Goal: Task Accomplishment & Management: Manage account settings

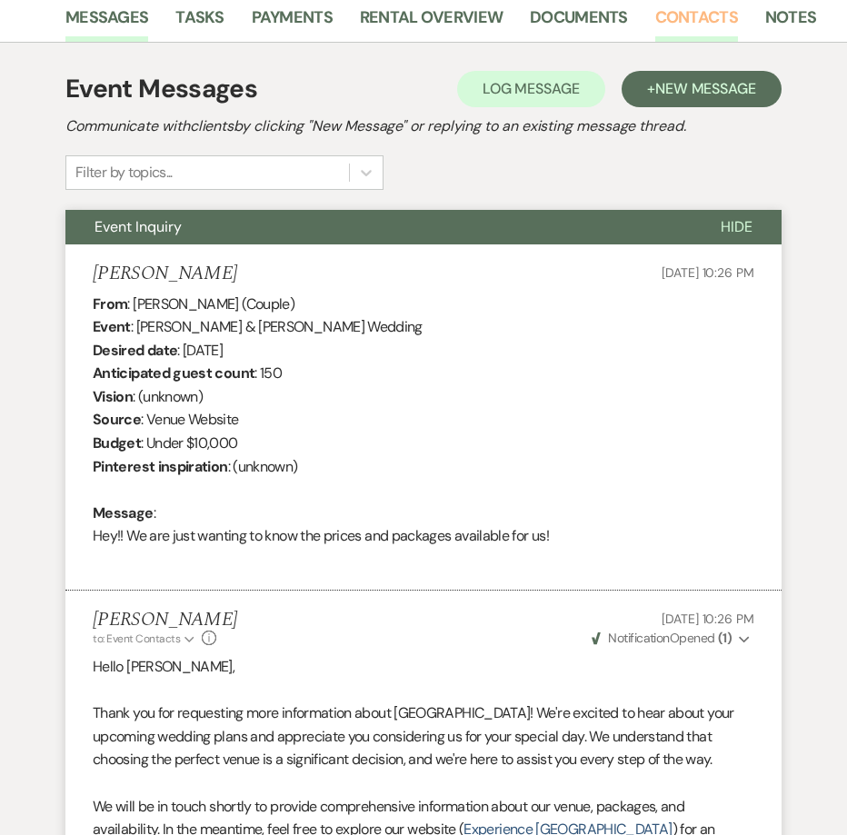
click at [664, 25] on link "Contacts" at bounding box center [696, 23] width 83 height 37
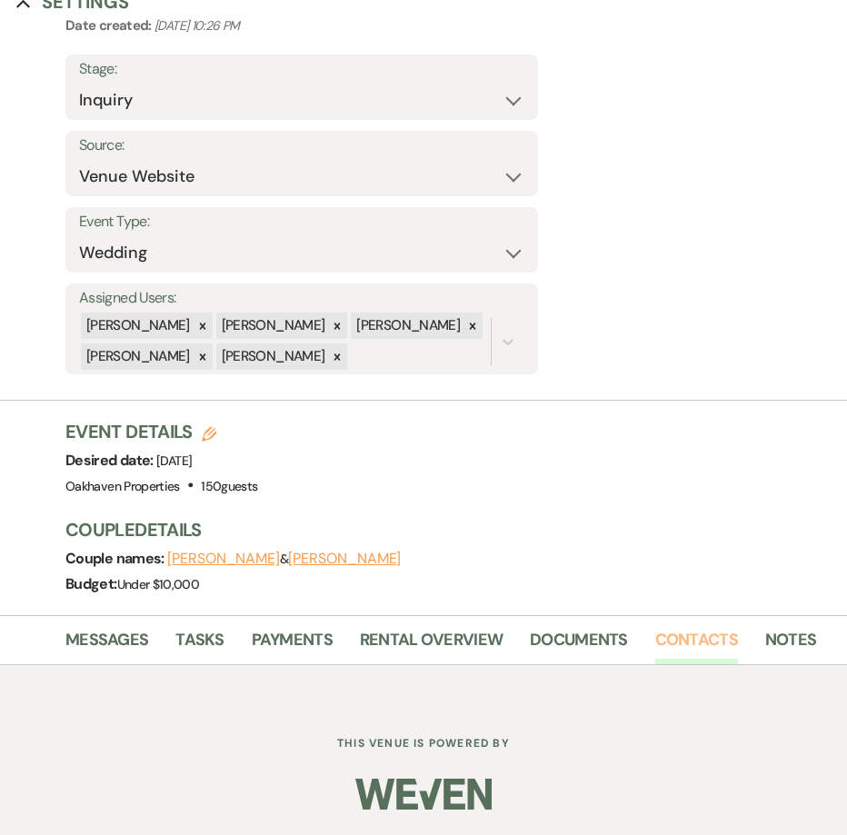
scroll to position [485, 0]
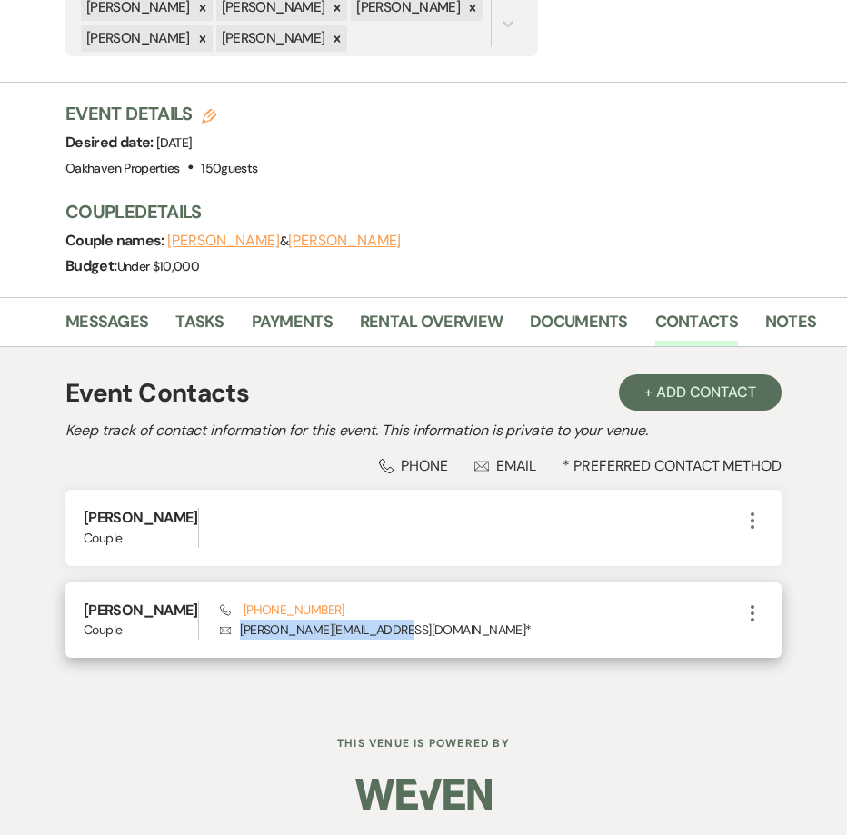
drag, startPoint x: 379, startPoint y: 626, endPoint x: 240, endPoint y: 633, distance: 139.2
click at [240, 633] on p "Envelope kylie.lovelace@icloud.com *" at bounding box center [480, 629] width 521 height 20
copy p "kylie.lovelace@icloud.com"
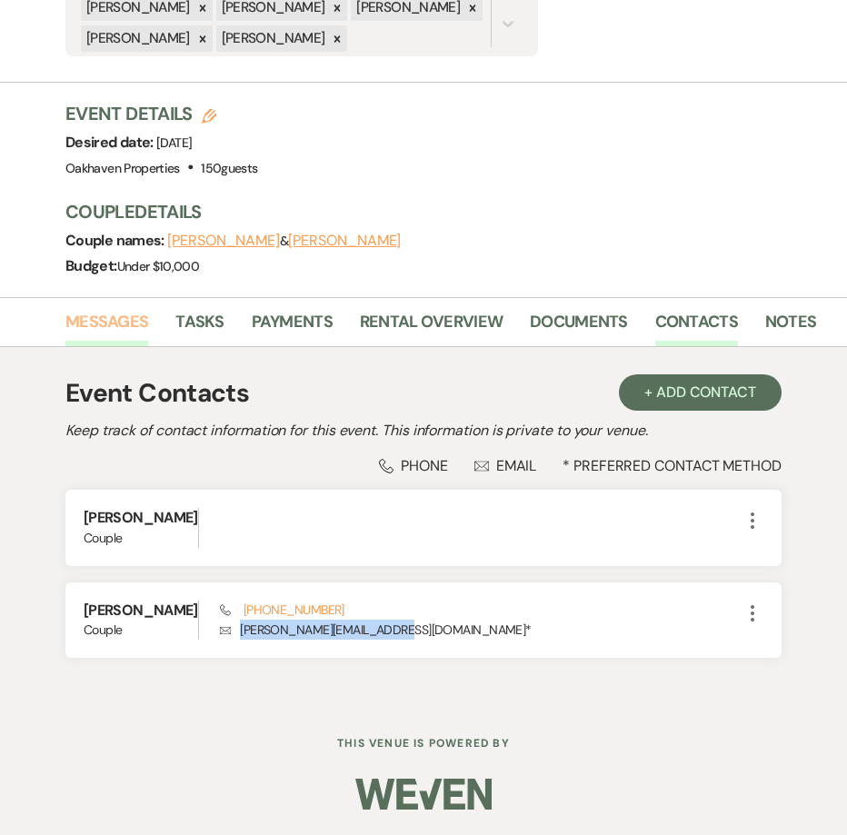
click at [126, 331] on link "Messages" at bounding box center [106, 327] width 83 height 37
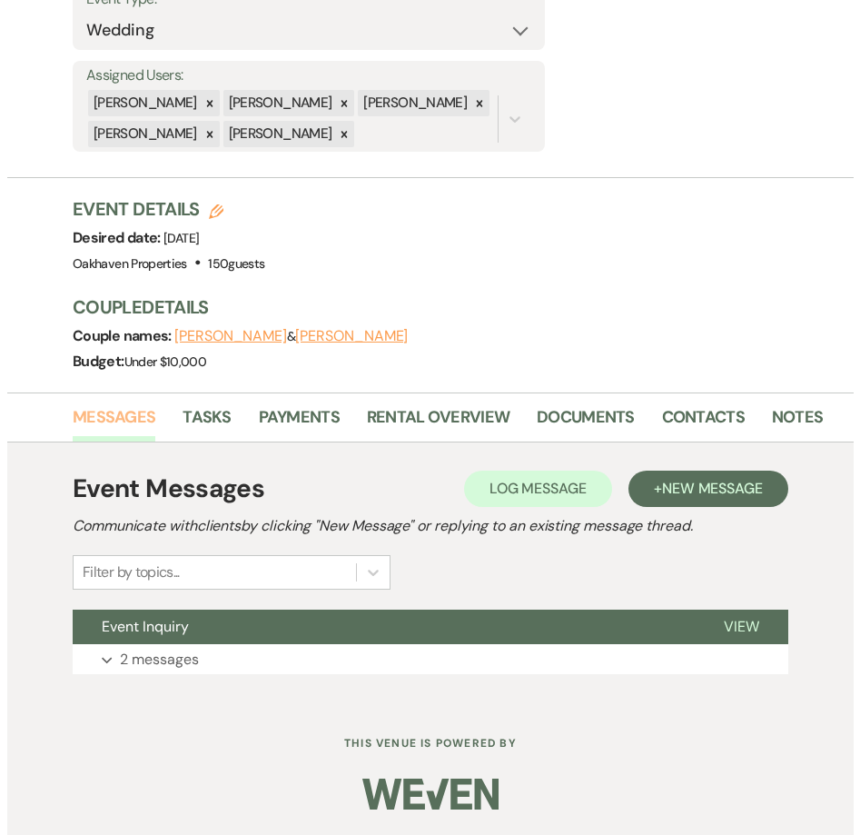
scroll to position [390, 0]
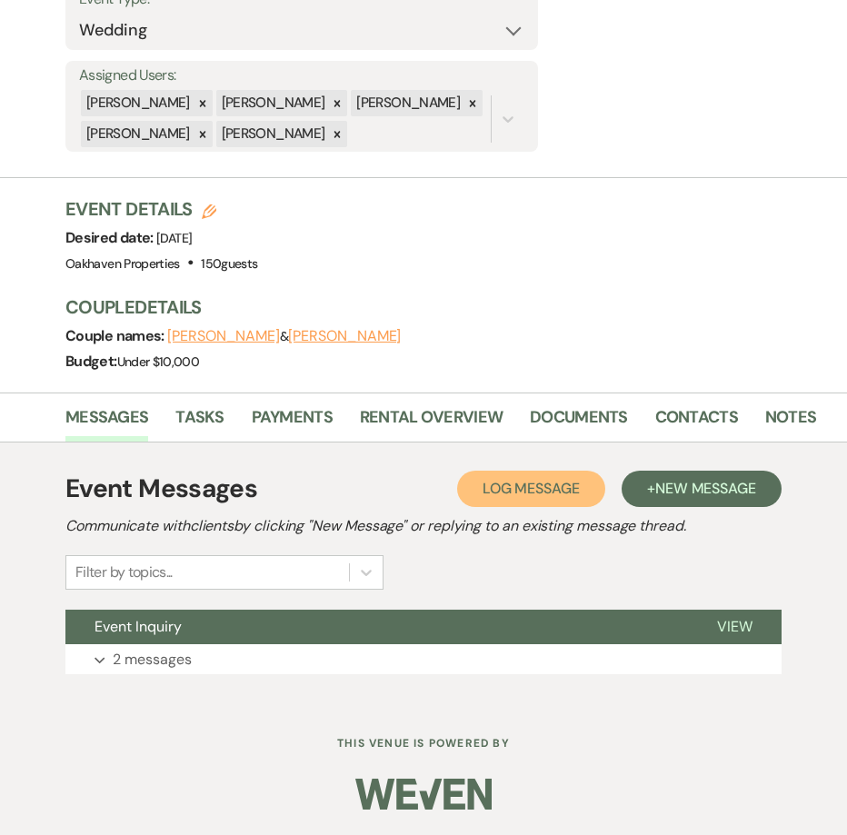
click at [510, 482] on span "Log Message" at bounding box center [530, 488] width 97 height 19
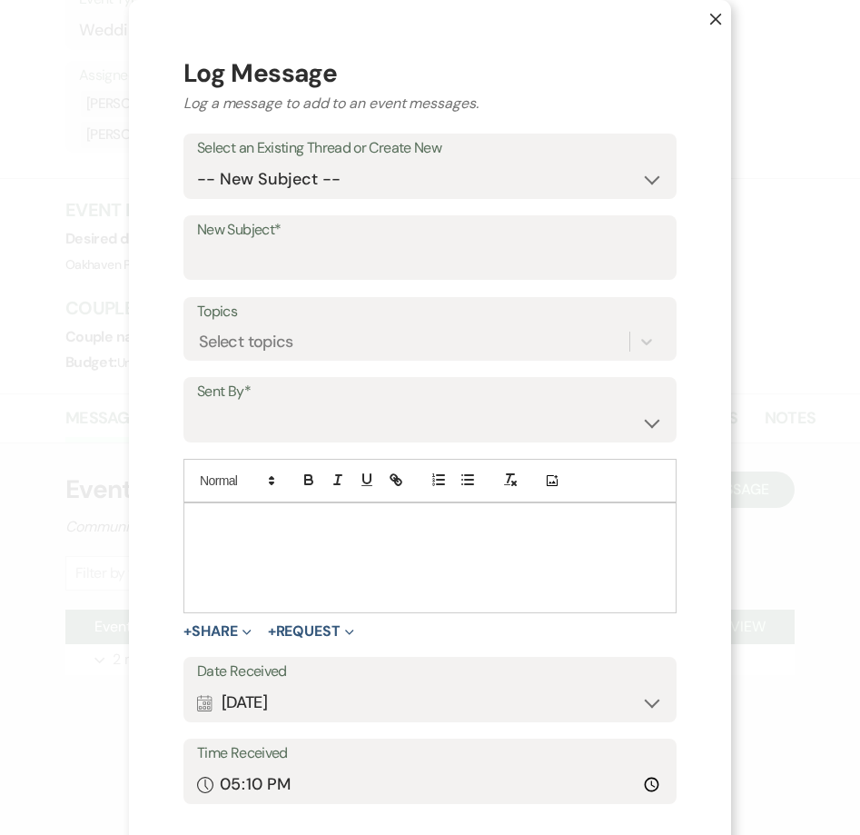
click at [265, 549] on div at bounding box center [429, 557] width 491 height 109
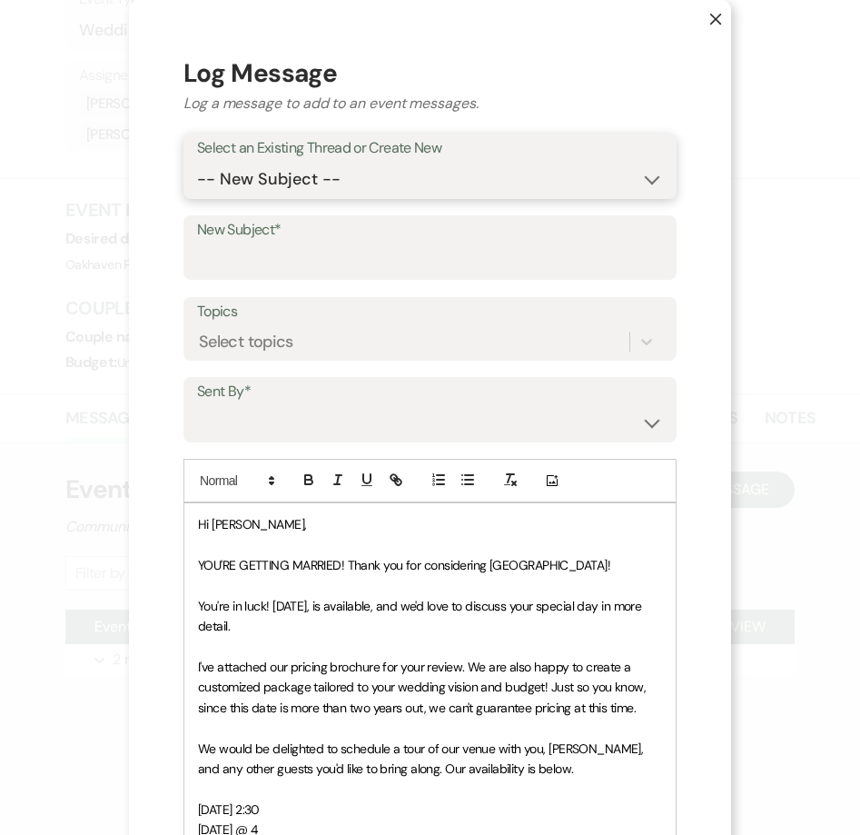
click at [217, 175] on select "-- New Subject -- Event Inquiry" at bounding box center [430, 179] width 466 height 35
select select "449984"
click at [197, 162] on select "-- New Subject -- Event Inquiry" at bounding box center [430, 179] width 466 height 35
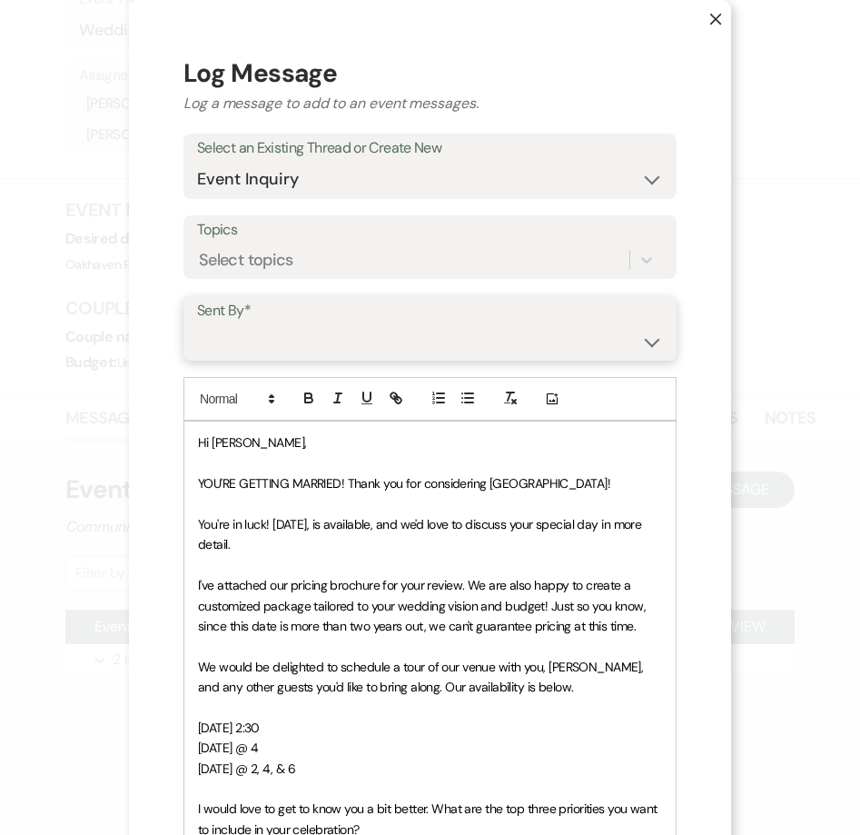
click at [227, 351] on select "Patience Ergish (pdergish@aol.com) Jeanette Wagoner (jeanette@experienceoakhave…" at bounding box center [430, 340] width 466 height 35
select select "user-127923"
click at [197, 323] on select "Patience Ergish (pdergish@aol.com) Jeanette Wagoner (jeanette@experienceoakhave…" at bounding box center [430, 340] width 466 height 35
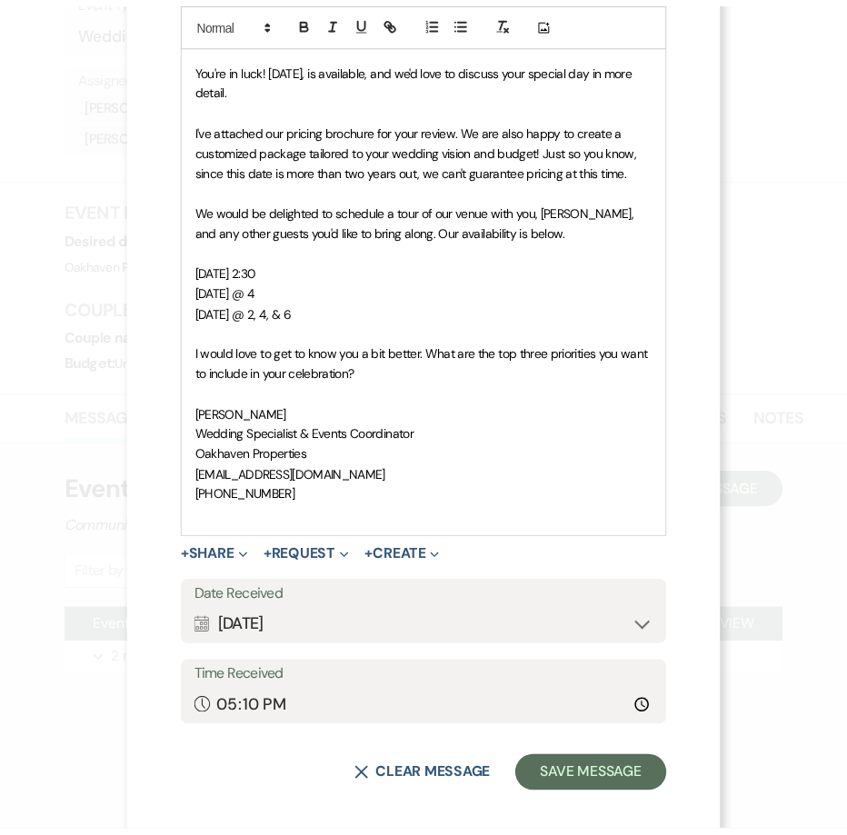
scroll to position [471, 0]
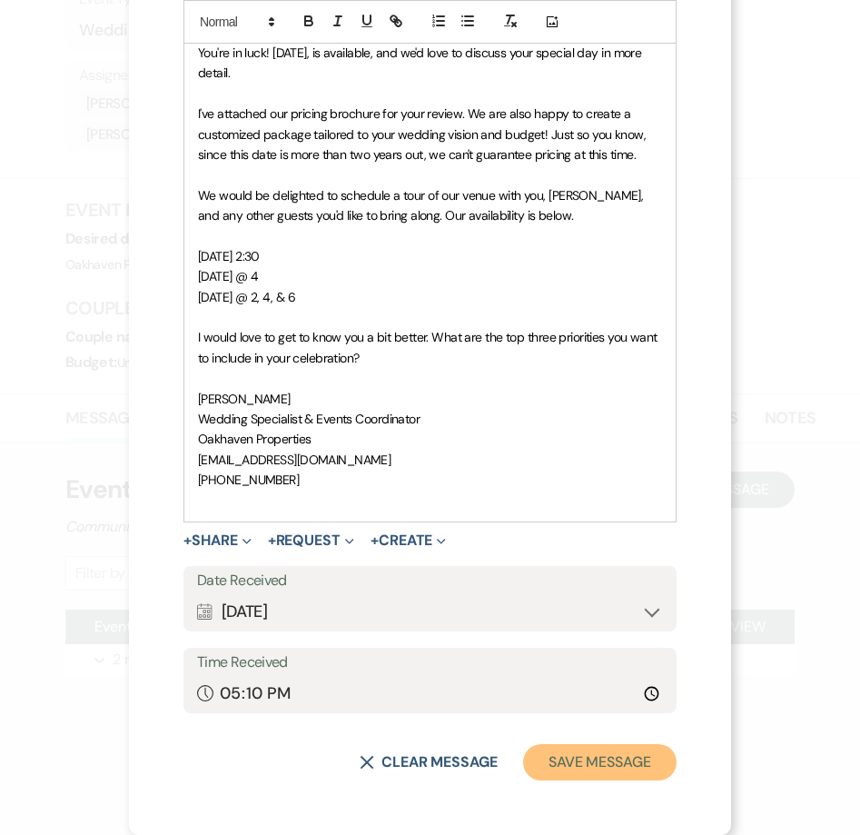
click at [574, 761] on button "Save Message" at bounding box center [600, 762] width 154 height 36
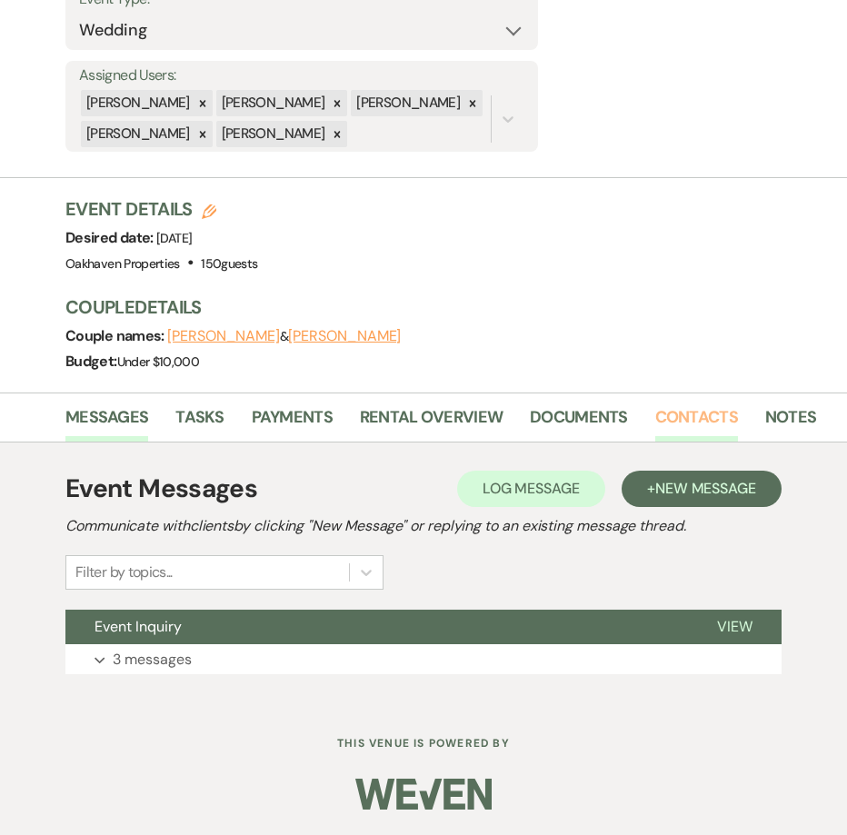
click at [683, 413] on link "Contacts" at bounding box center [696, 422] width 83 height 37
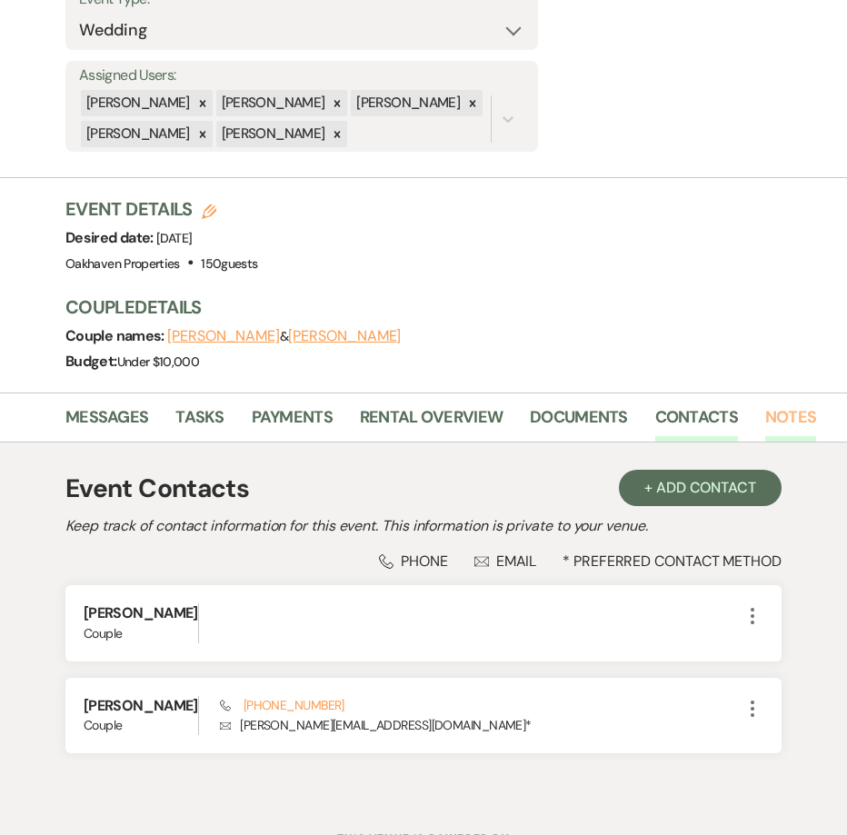
click at [780, 429] on link "Notes" at bounding box center [790, 422] width 51 height 37
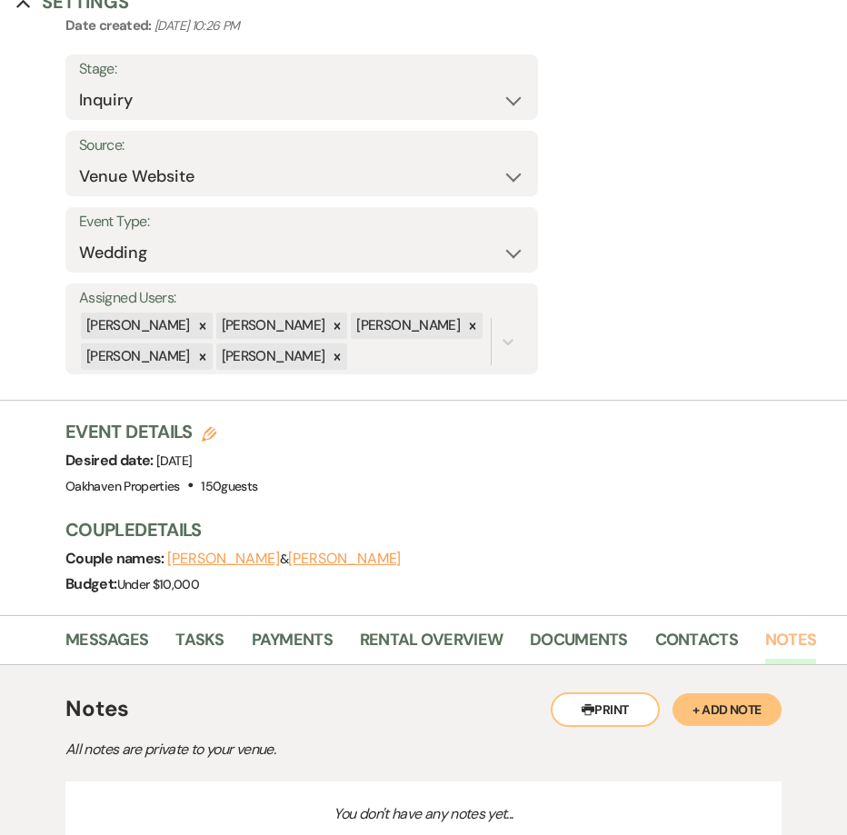
scroll to position [331, 0]
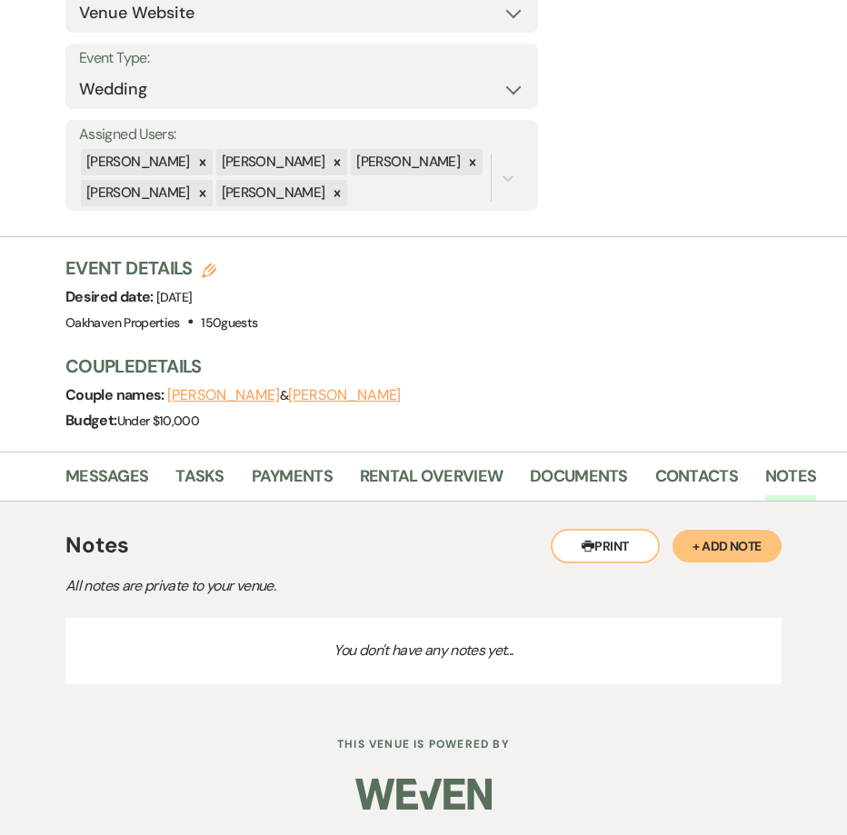
click at [737, 550] on button "+ Add Note" at bounding box center [726, 546] width 109 height 33
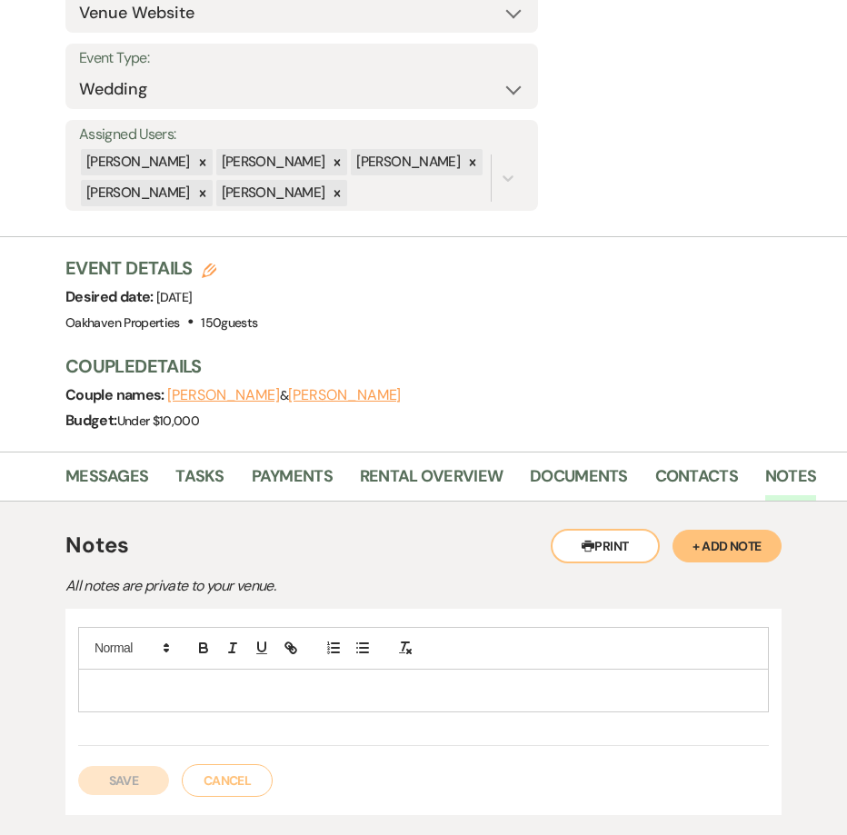
click at [226, 718] on div at bounding box center [423, 686] width 690 height 119
click at [231, 697] on p at bounding box center [423, 690] width 661 height 20
click at [138, 764] on div "Save Cancel" at bounding box center [423, 771] width 690 height 51
click at [133, 778] on button "Save" at bounding box center [123, 780] width 91 height 29
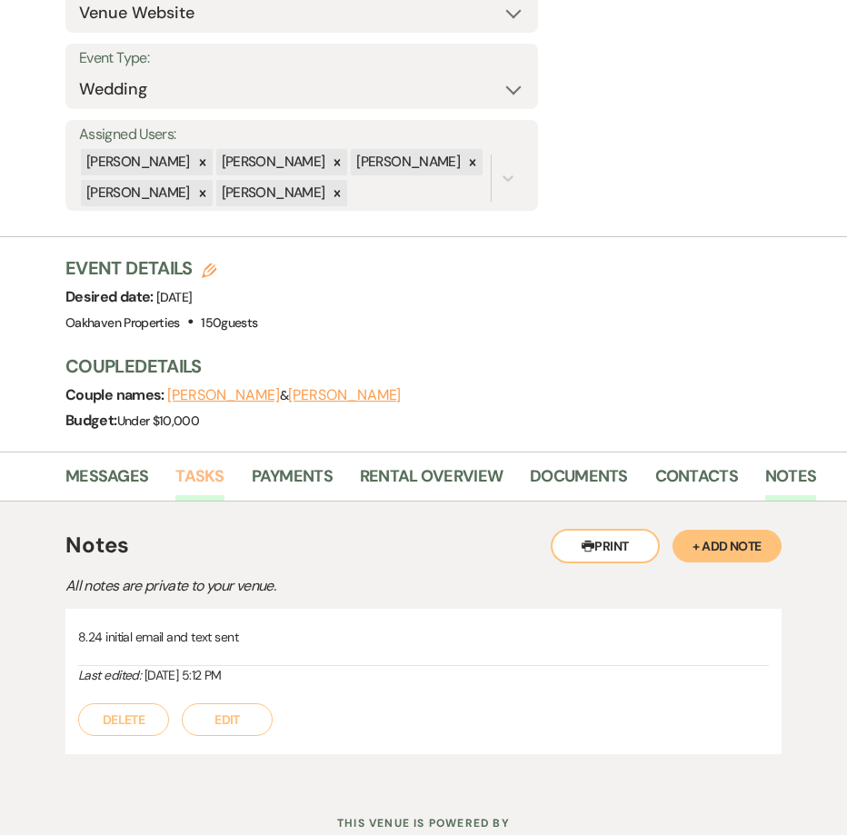
click at [208, 485] on link "Tasks" at bounding box center [199, 481] width 48 height 37
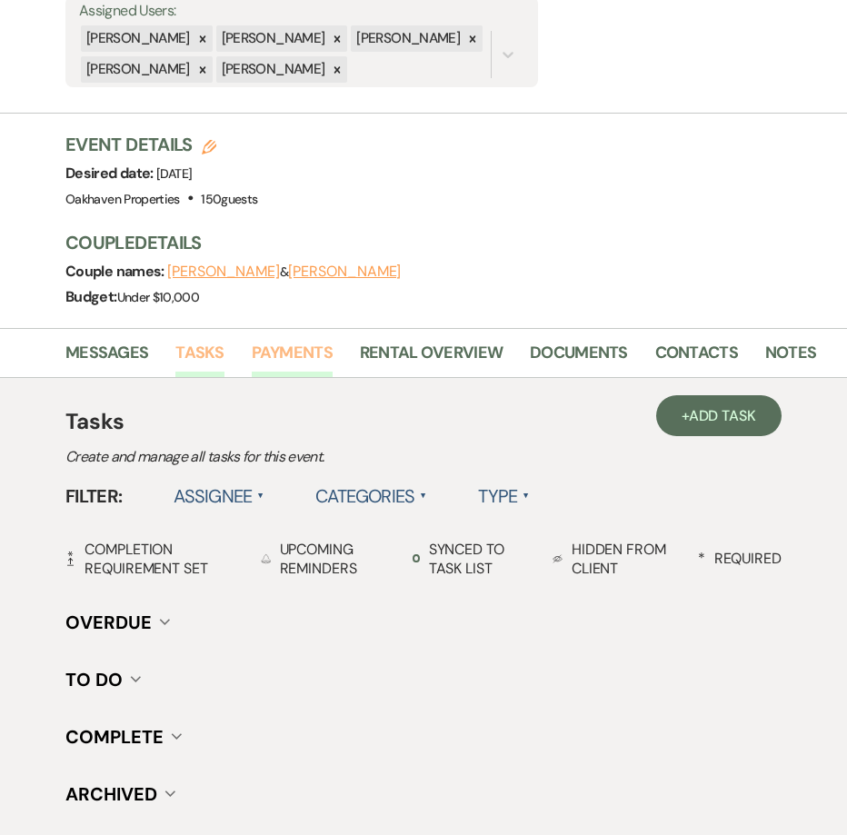
scroll to position [609, 0]
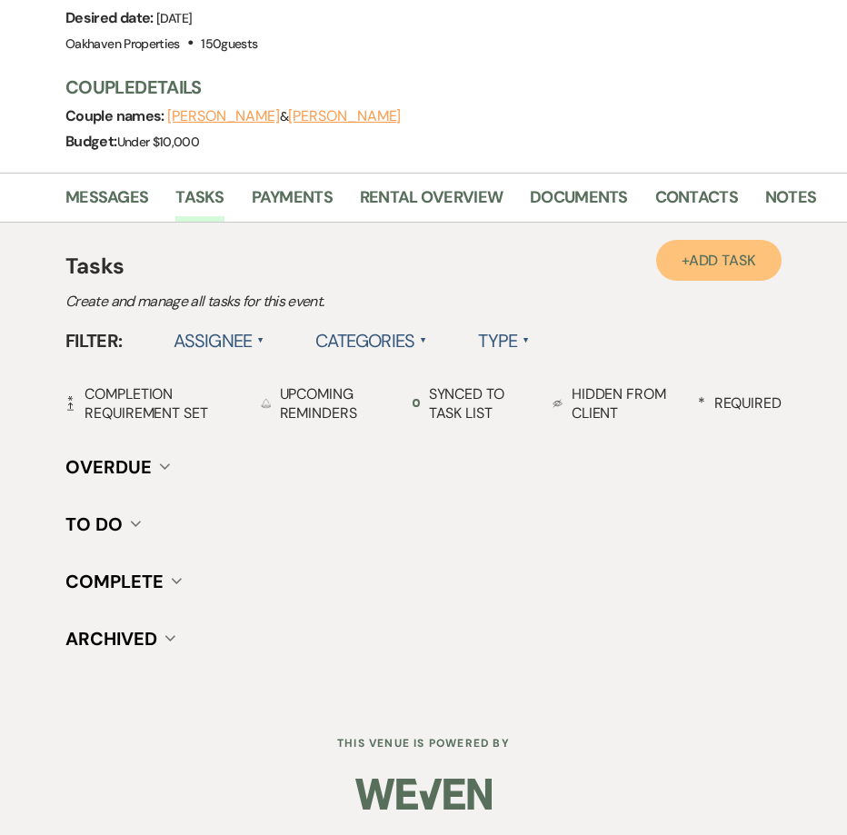
click at [706, 271] on link "+ Add Task" at bounding box center [718, 260] width 125 height 41
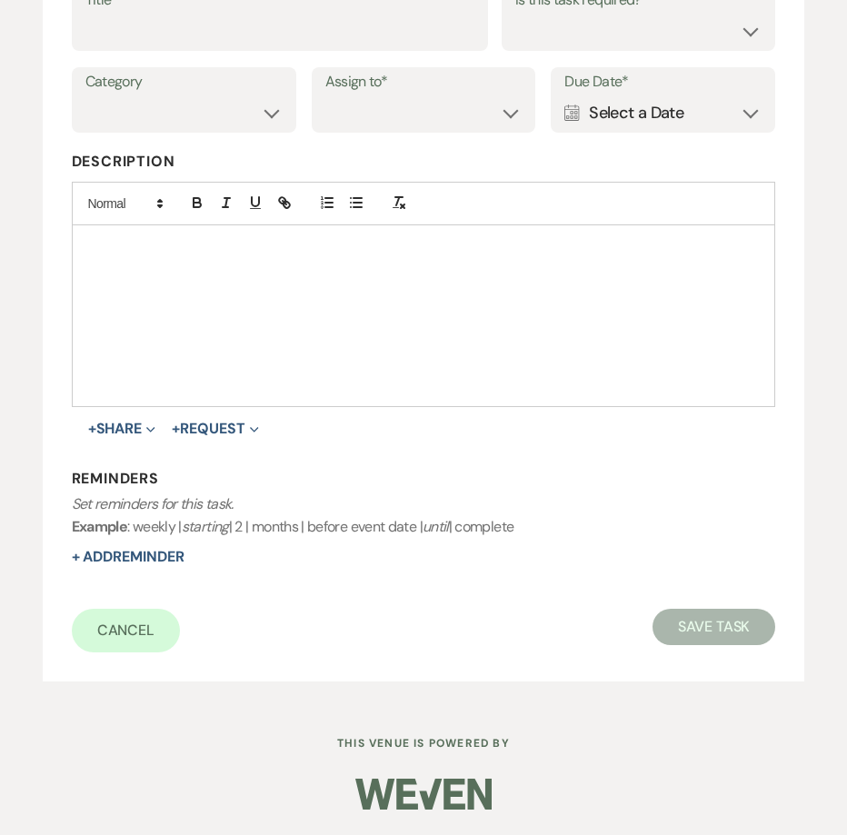
click at [134, 50] on div "Title*" at bounding box center [280, 17] width 417 height 65
click at [133, 34] on input "Title*" at bounding box center [280, 31] width 390 height 35
type input "2nd follow up call and email"
click at [655, 28] on select "Yes No" at bounding box center [638, 31] width 247 height 35
select select "true"
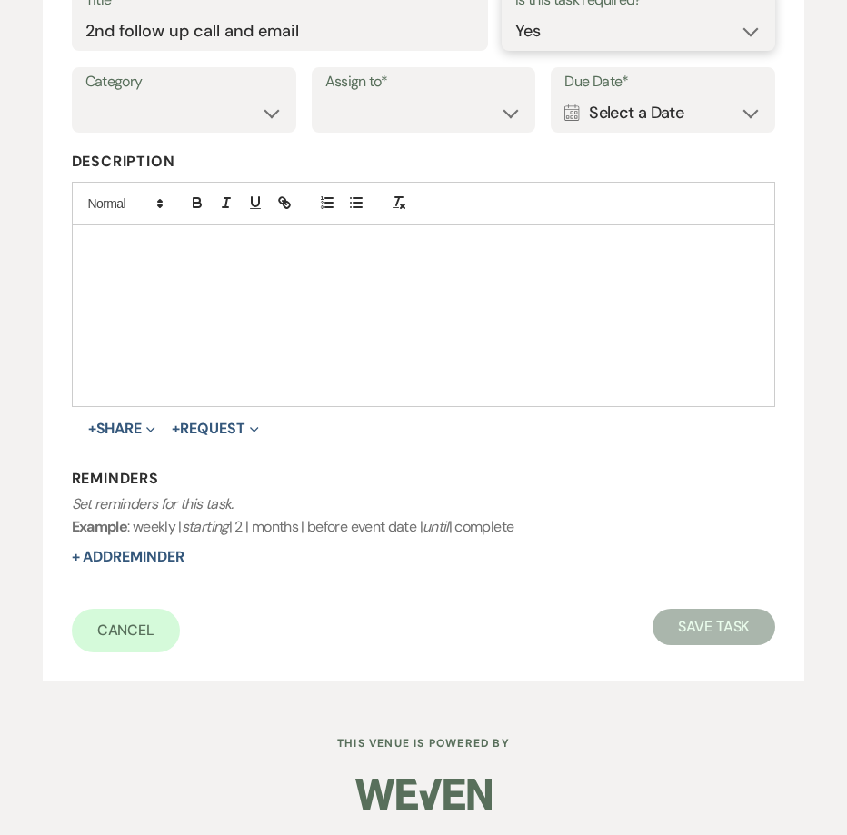
click at [515, 14] on select "Yes No" at bounding box center [638, 31] width 247 height 35
click at [217, 123] on select "Venue Vendors Guests Details Finalize & Share" at bounding box center [183, 112] width 197 height 35
select select "31"
click at [85, 95] on select "Venue Vendors Guests Details Finalize & Share" at bounding box center [183, 112] width 197 height 35
click at [374, 112] on select "Venue Client" at bounding box center [423, 112] width 197 height 35
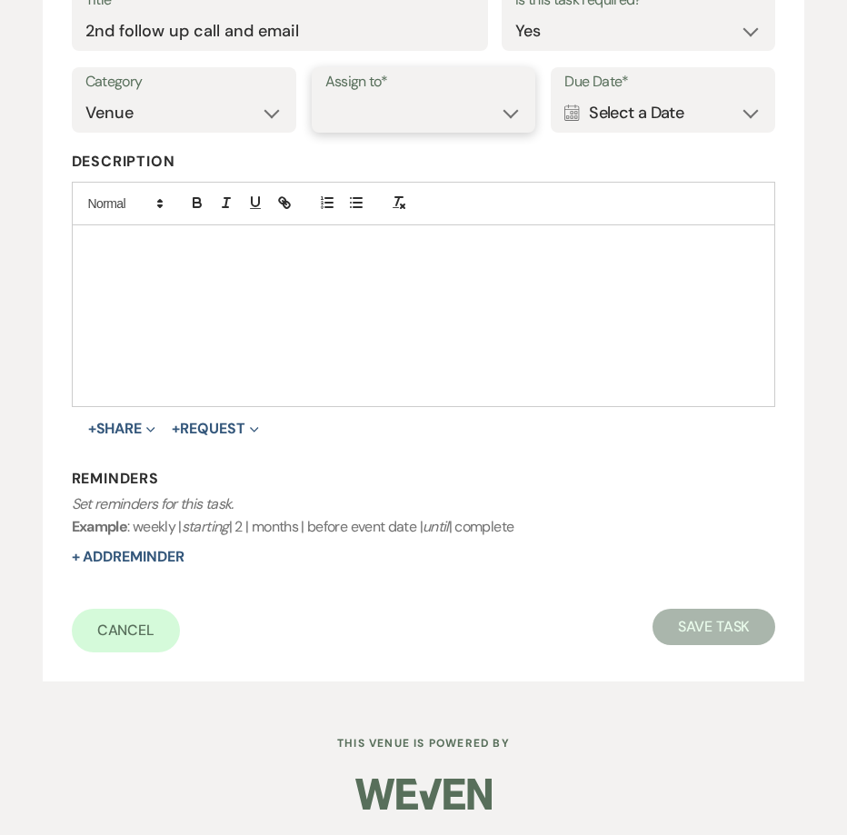
select select "venueHost"
click at [325, 95] on select "Venue Client" at bounding box center [423, 112] width 197 height 35
click at [632, 111] on div "Calendar Select a Date Expand" at bounding box center [662, 112] width 197 height 35
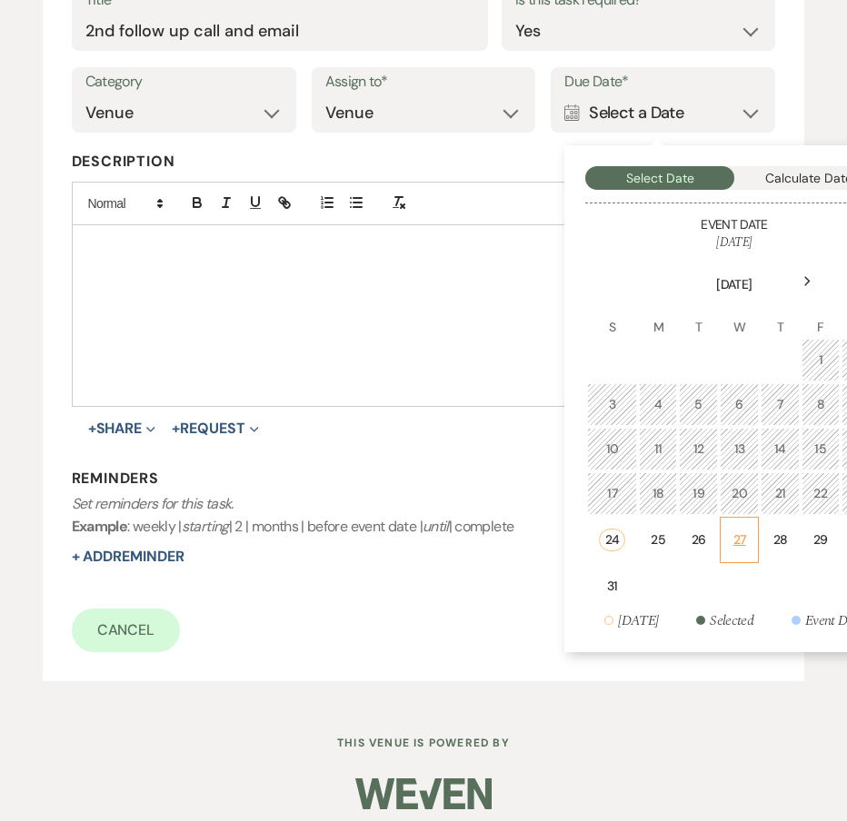
click at [747, 540] on div "27" at bounding box center [738, 539] width 15 height 19
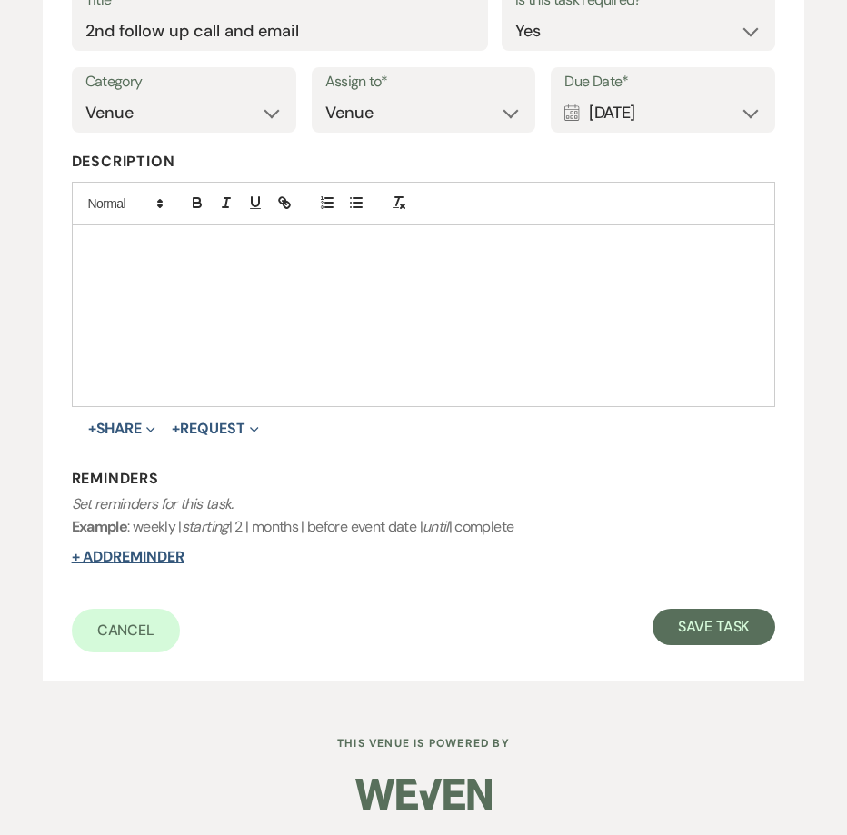
click at [119, 558] on button "+ Add Reminder" at bounding box center [128, 557] width 113 height 15
select select "host"
select select "days"
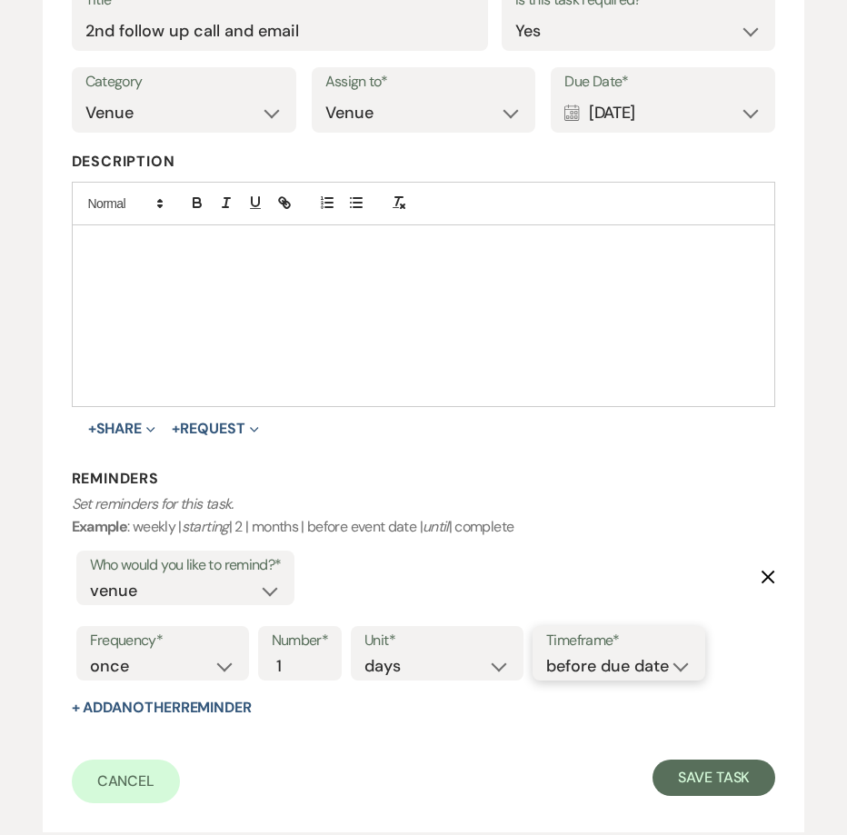
click at [625, 655] on select "before due date after due date on due date on custom date" at bounding box center [618, 666] width 145 height 25
select select "onDueDate"
click at [546, 654] on select "before due date after due date on due date on custom date" at bounding box center [618, 666] width 145 height 25
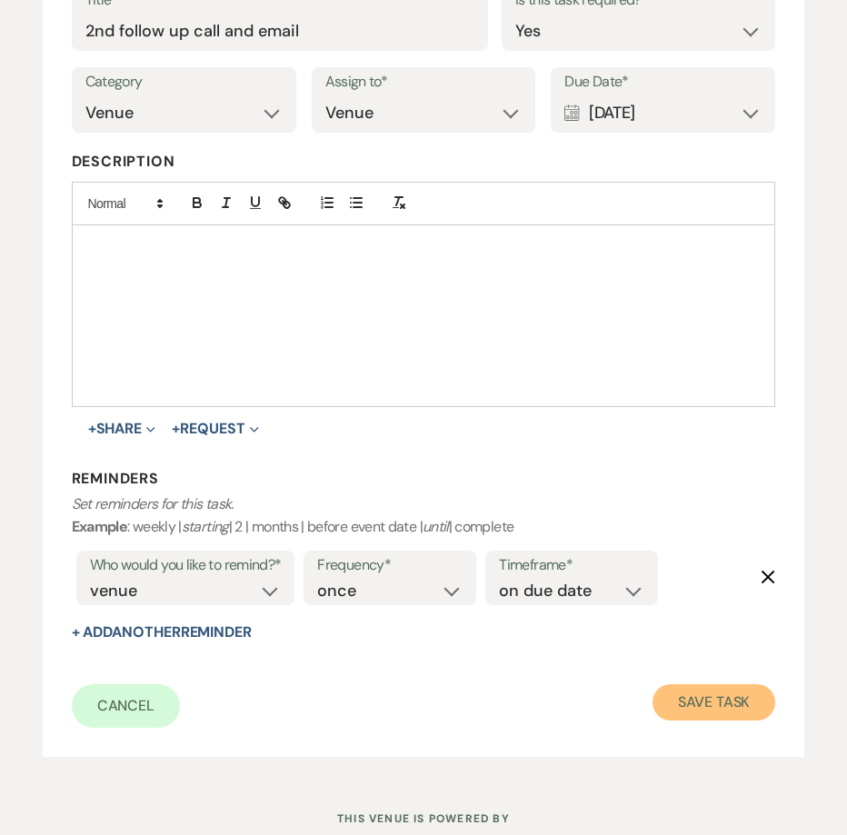
click at [734, 699] on button "Save Task" at bounding box center [713, 702] width 123 height 36
select select "5"
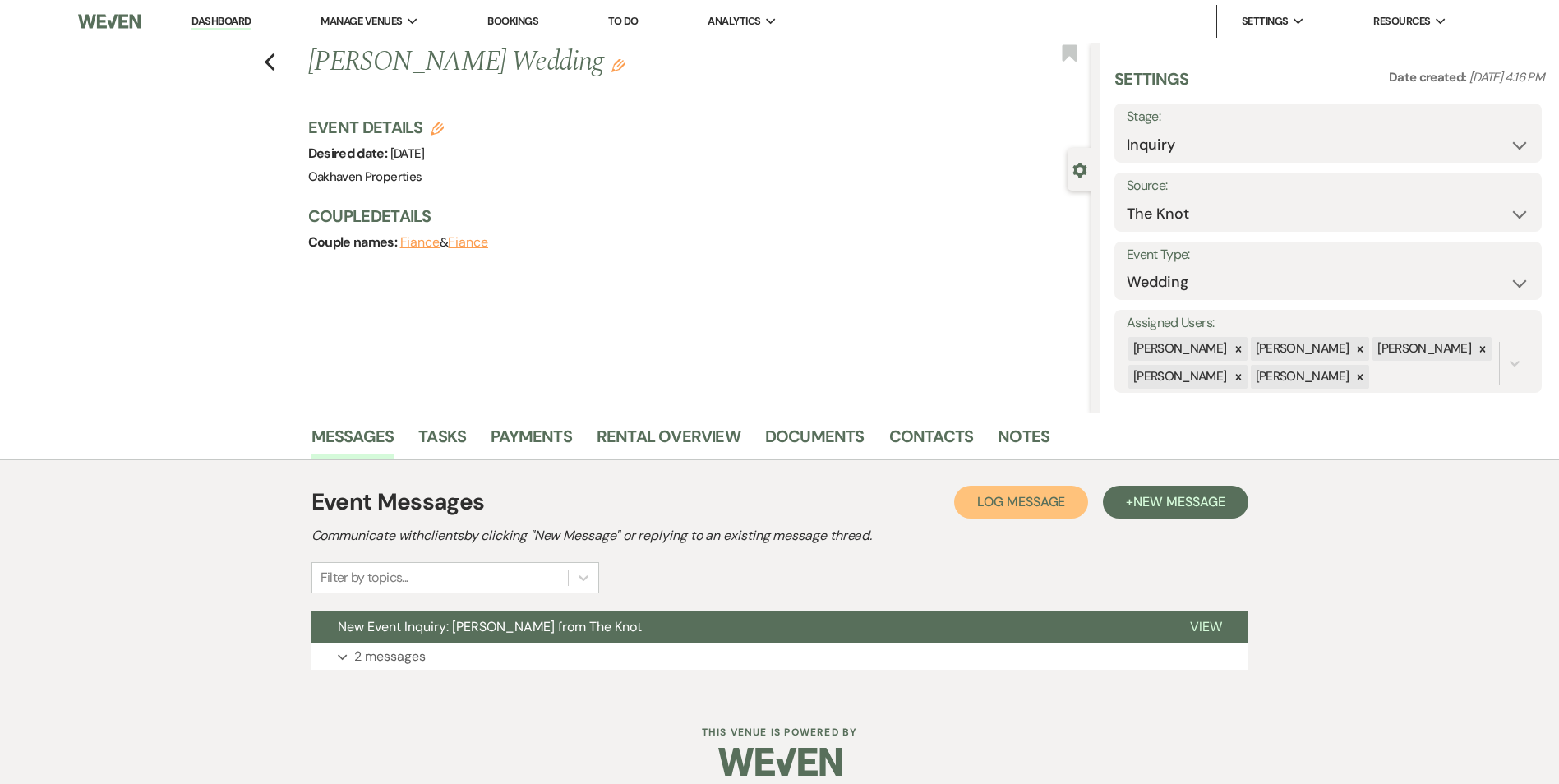
click at [1007, 488] on button "Log Log Message" at bounding box center [1022, 502] width 134 height 33
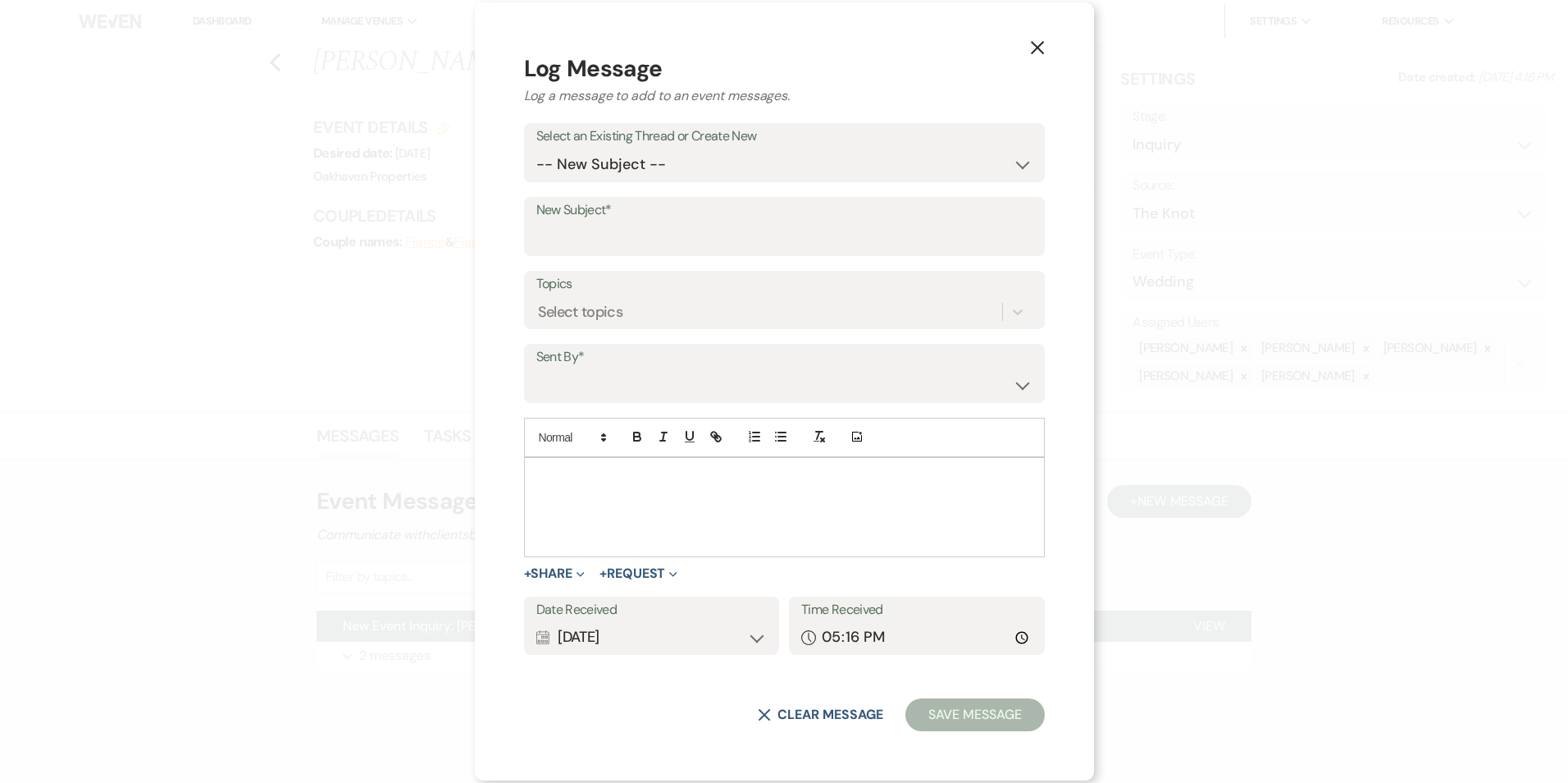
click at [711, 479] on p at bounding box center [784, 477] width 495 height 18
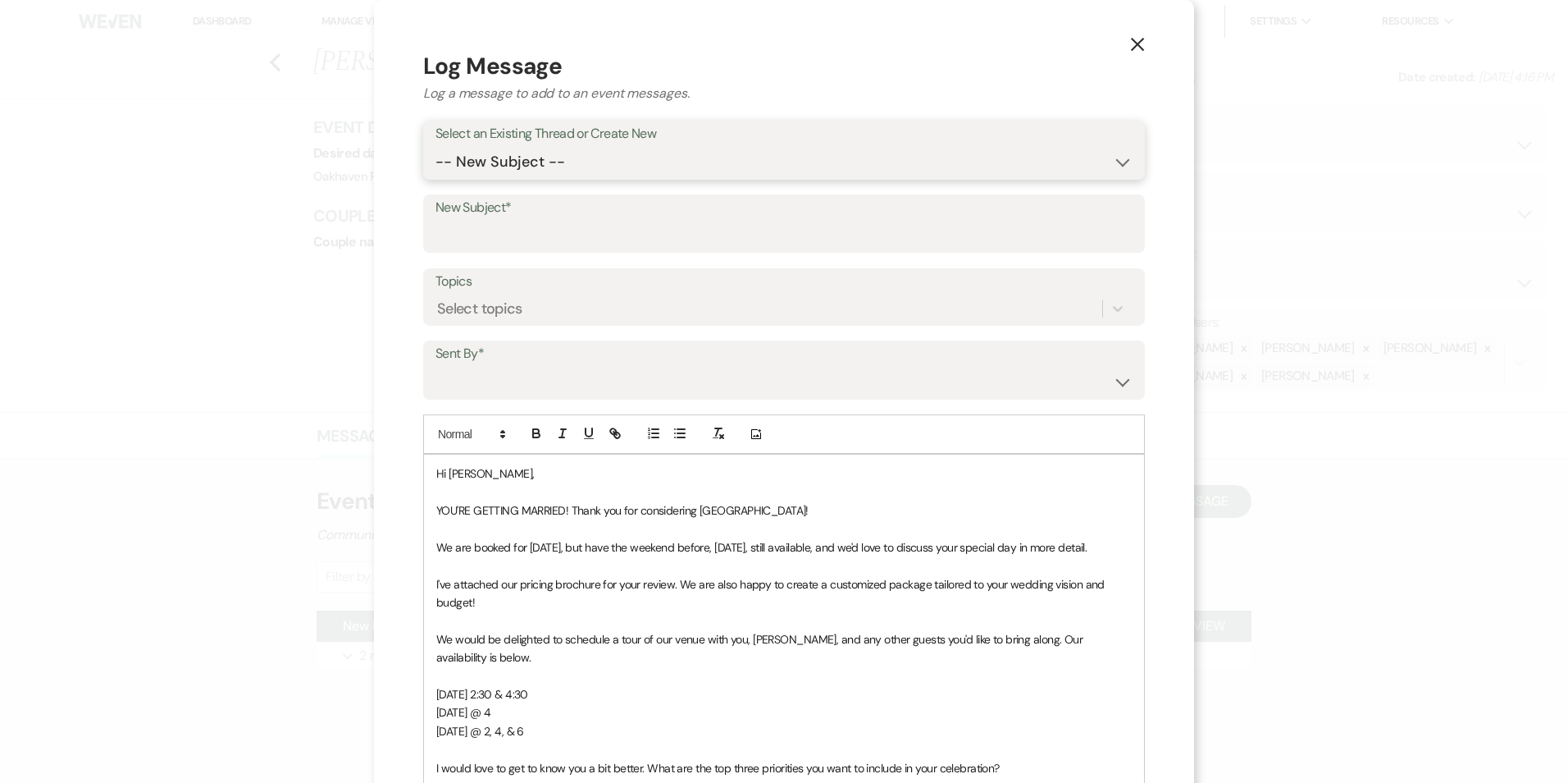
click at [541, 169] on select "-- New Subject -- New Event Inquiry: Joanna Brammer from The Knot" at bounding box center [784, 162] width 697 height 32
select select "450157"
click at [435, 146] on select "-- New Subject -- New Event Inquiry: Joanna Brammer from The Knot" at bounding box center [784, 162] width 697 height 32
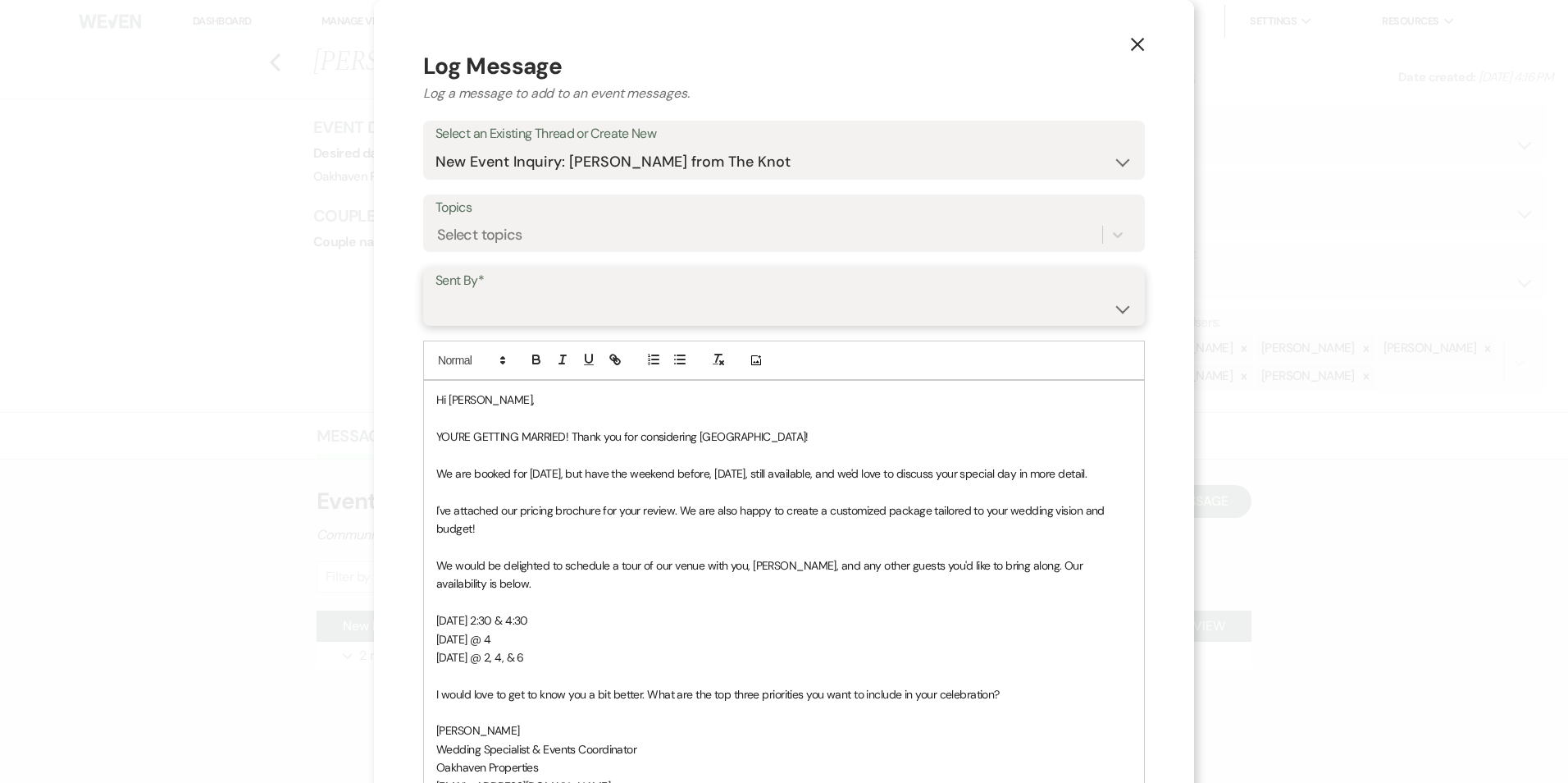
click at [532, 306] on select "Patience Ergish (pdergish@aol.com) Jeanette Wagoner (jeanette@experienceoakhave…" at bounding box center [784, 307] width 697 height 32
select select "user-127923"
click at [435, 292] on select "Patience Ergish (pdergish@aol.com) Jeanette Wagoner (jeanette@experienceoakhave…" at bounding box center [784, 307] width 697 height 32
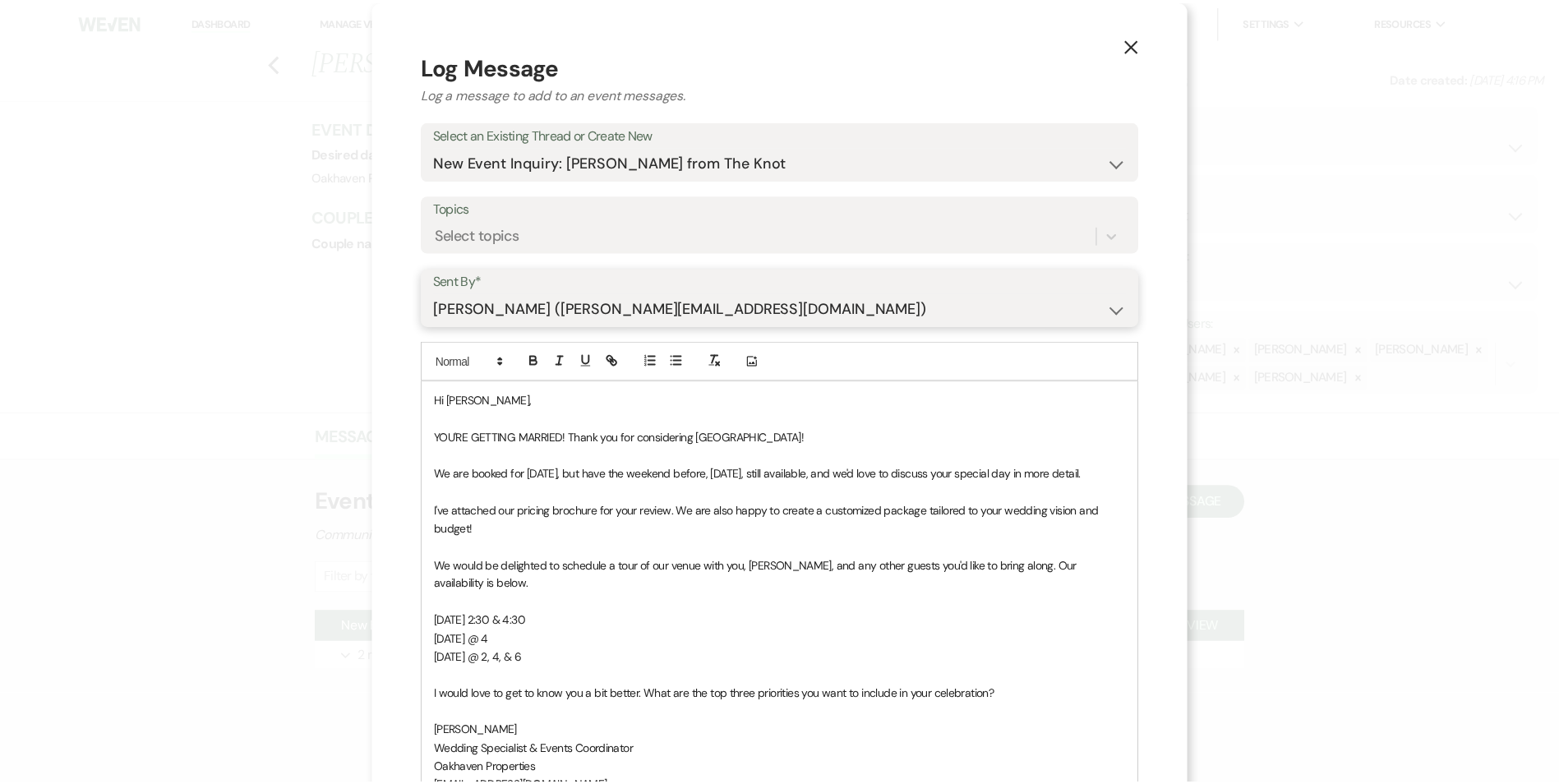
scroll to position [283, 0]
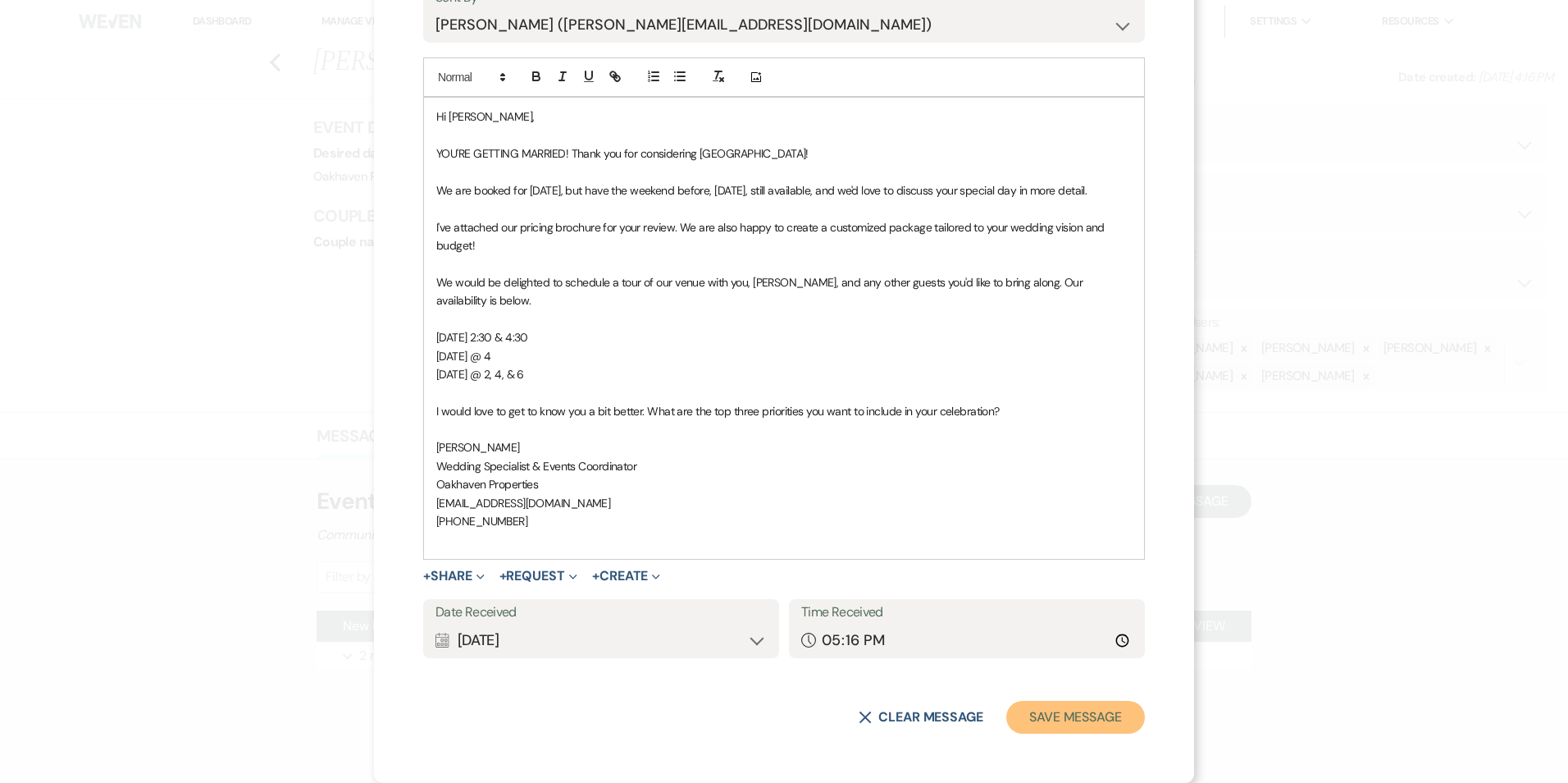
click at [1055, 704] on button "Save Message" at bounding box center [1076, 717] width 139 height 33
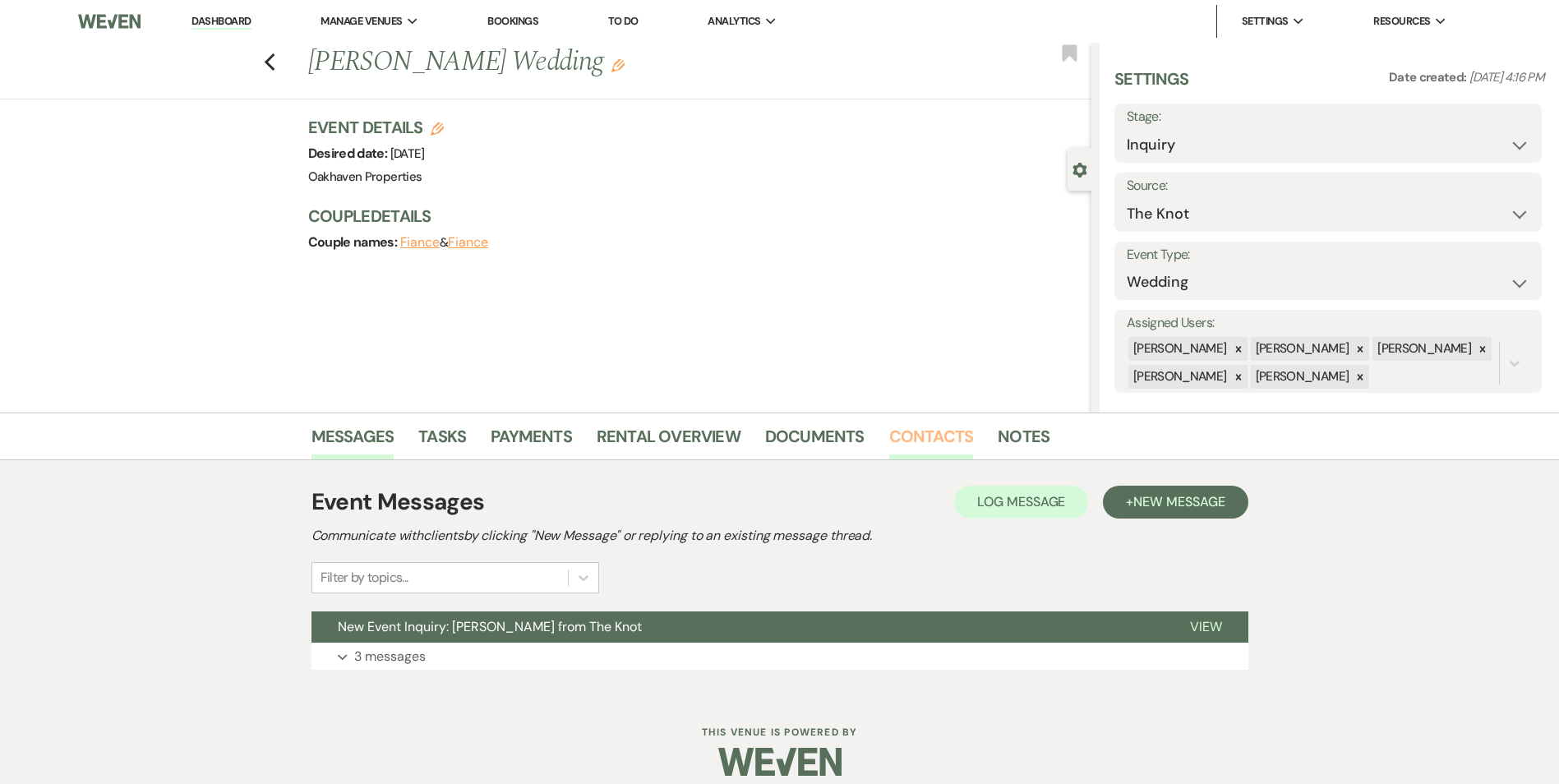
click at [946, 445] on link "Contacts" at bounding box center [932, 441] width 85 height 36
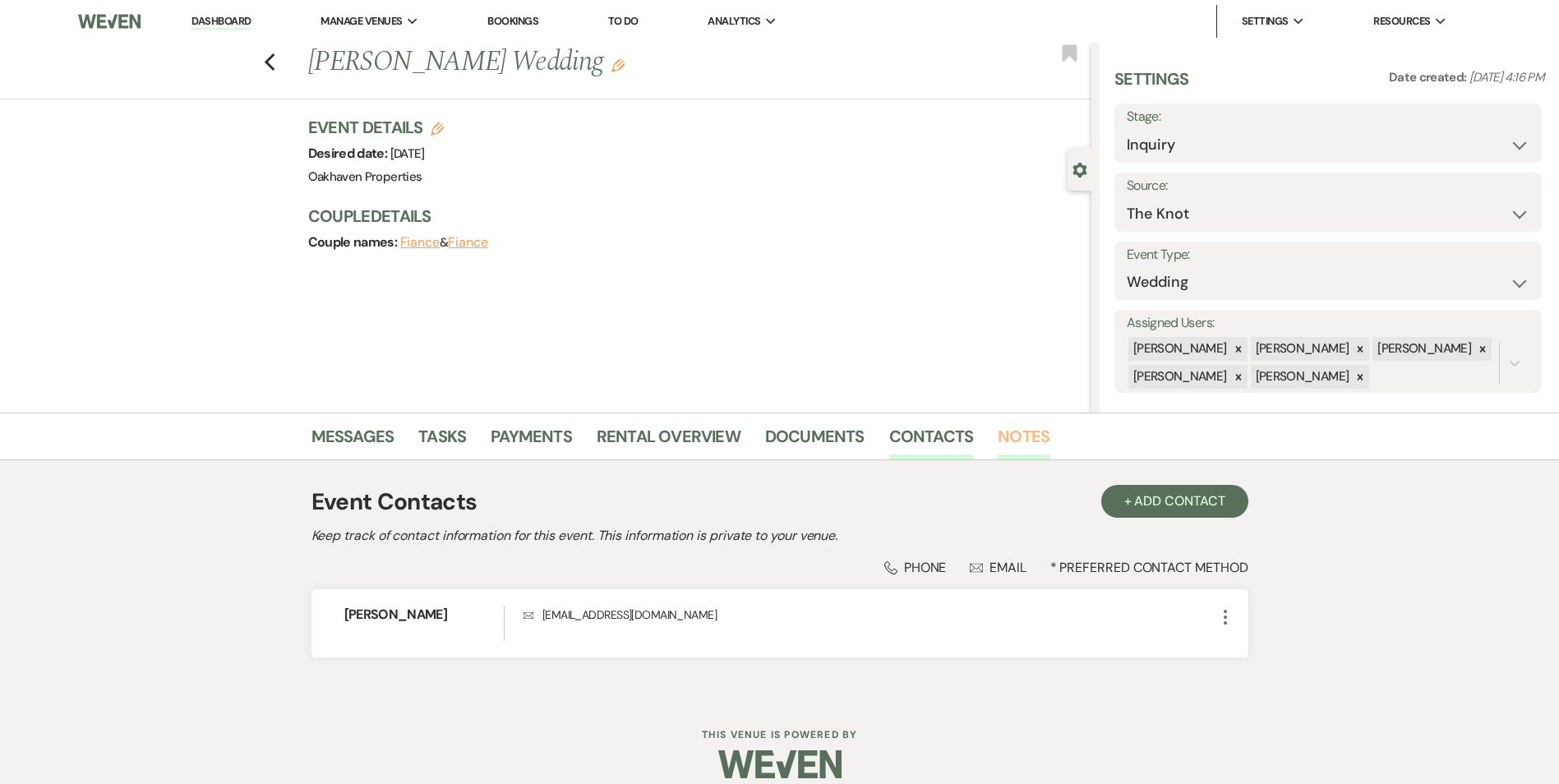
click at [1029, 449] on link "Notes" at bounding box center [1023, 441] width 52 height 36
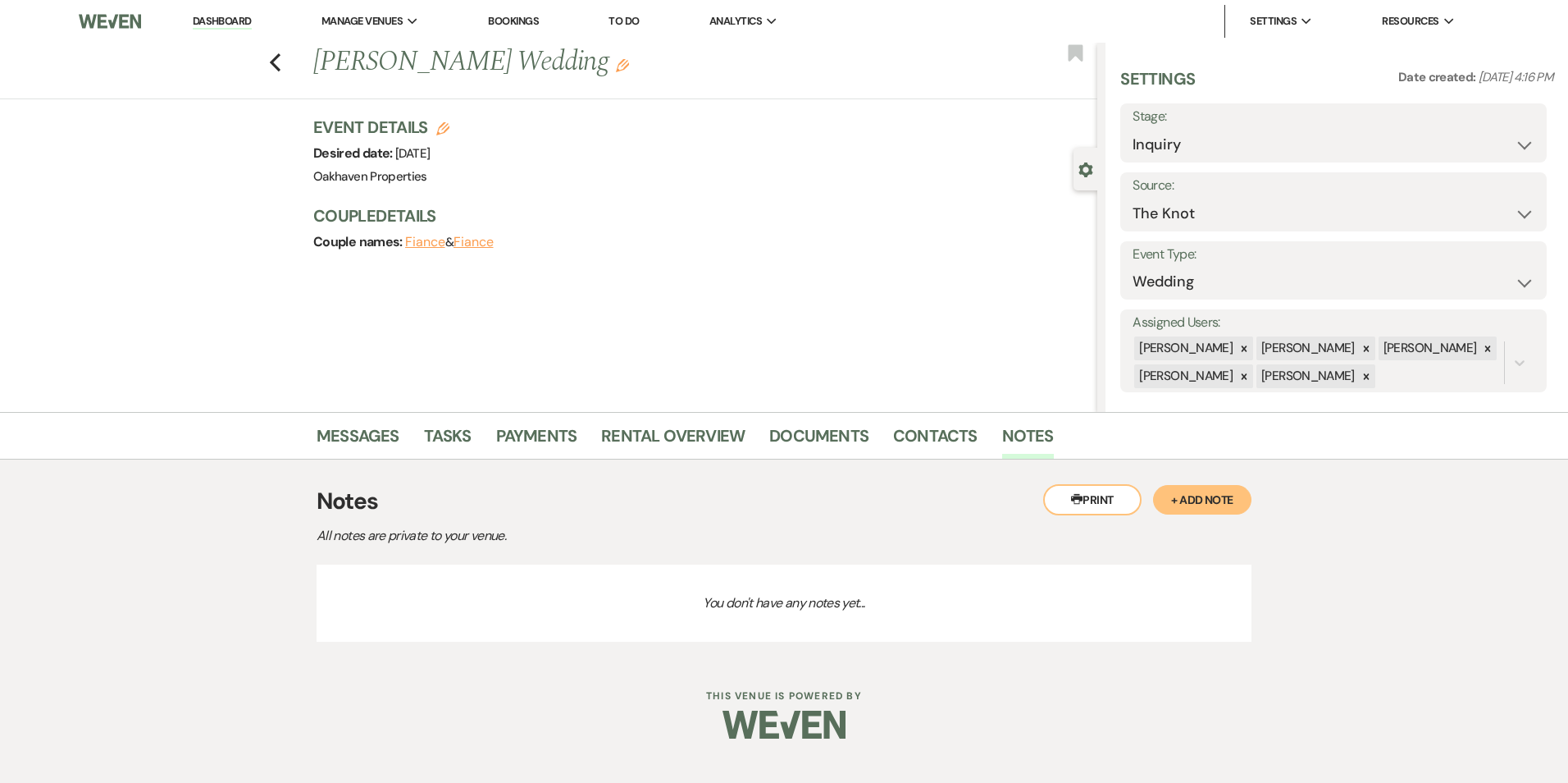
click at [1205, 501] on button "+ Add Note" at bounding box center [1202, 499] width 98 height 30
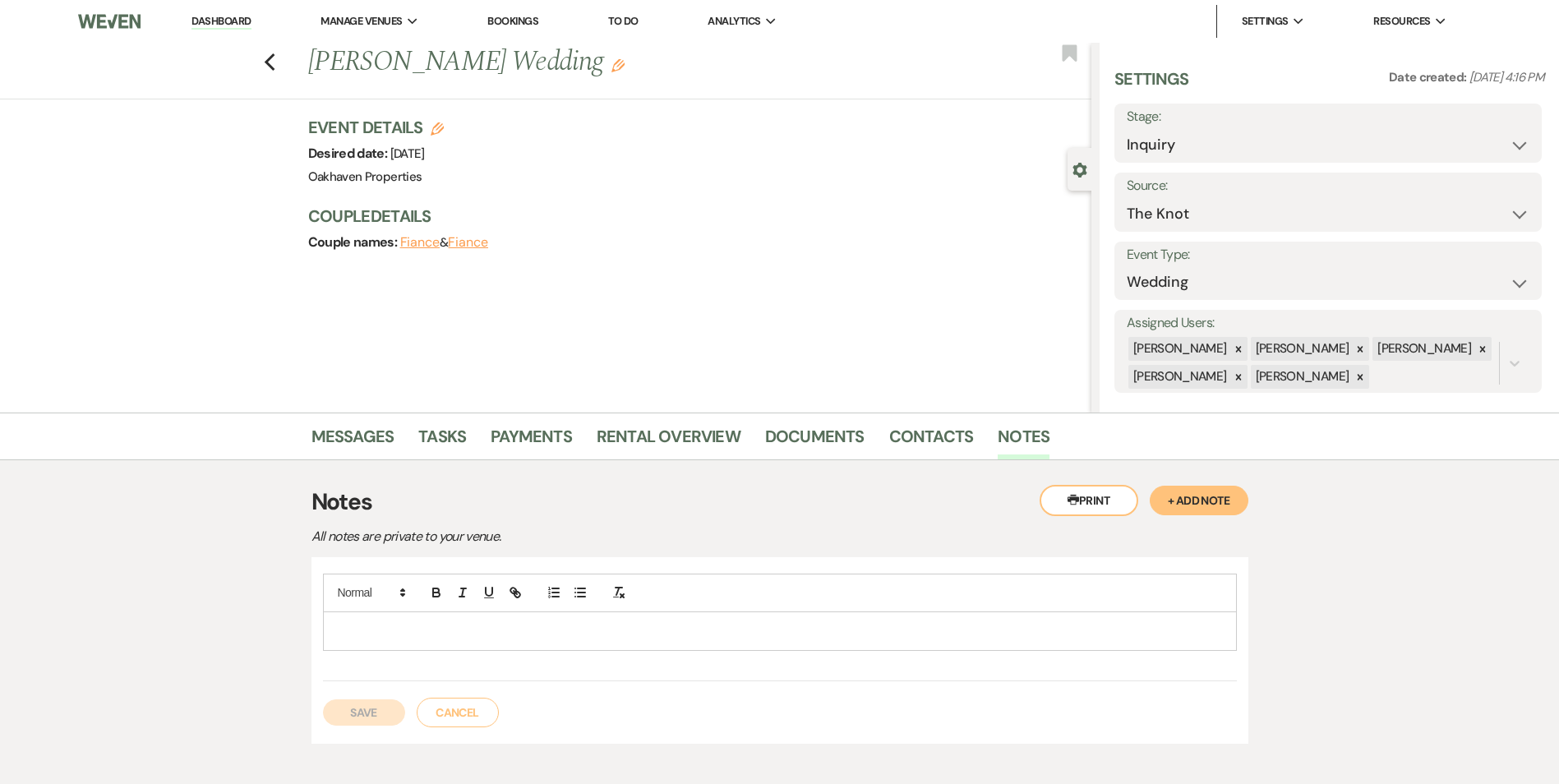
click at [509, 625] on p at bounding box center [780, 631] width 888 height 18
click at [360, 711] on button "Save" at bounding box center [364, 712] width 82 height 26
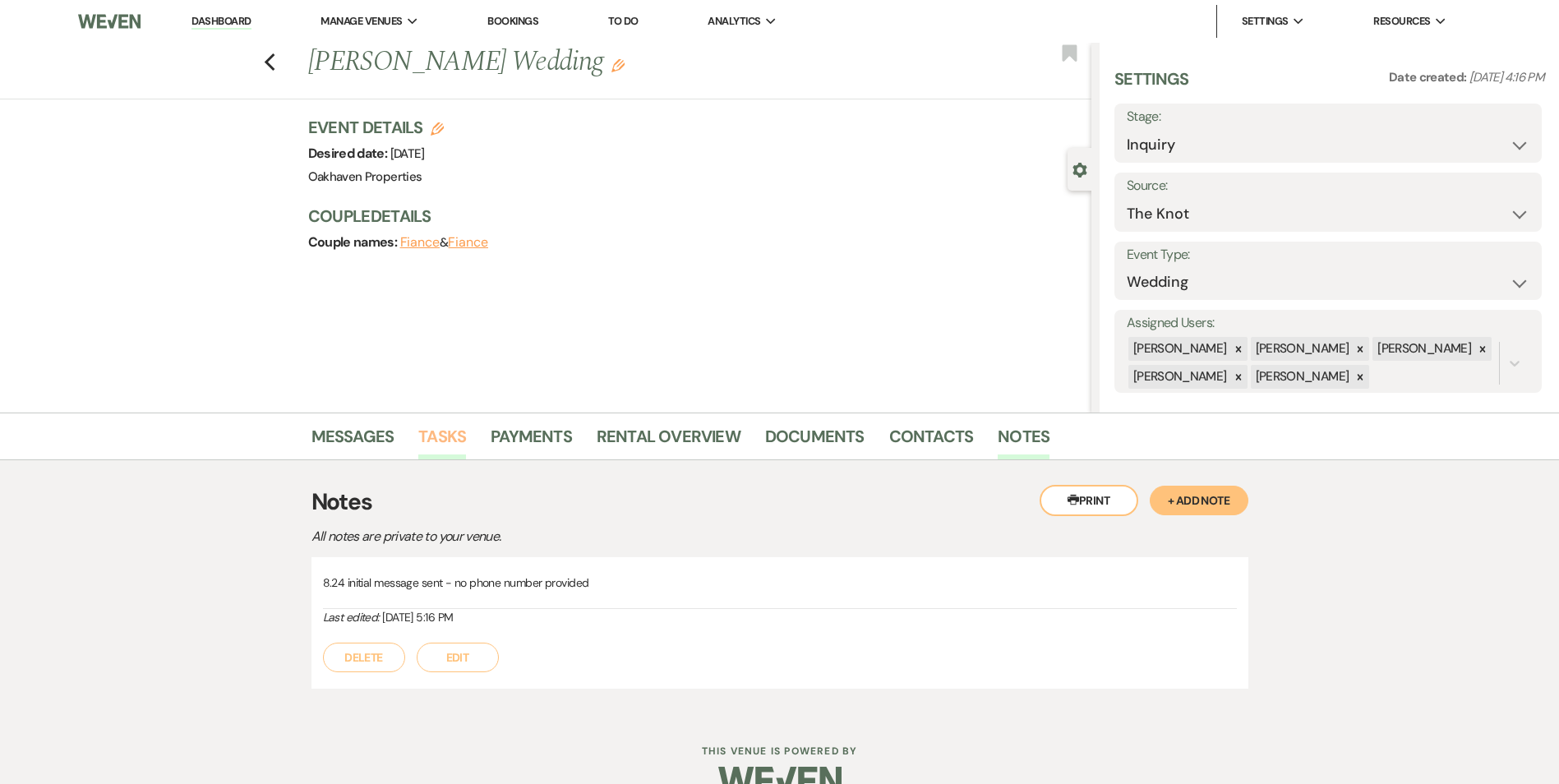
click at [439, 446] on link "Tasks" at bounding box center [442, 441] width 48 height 36
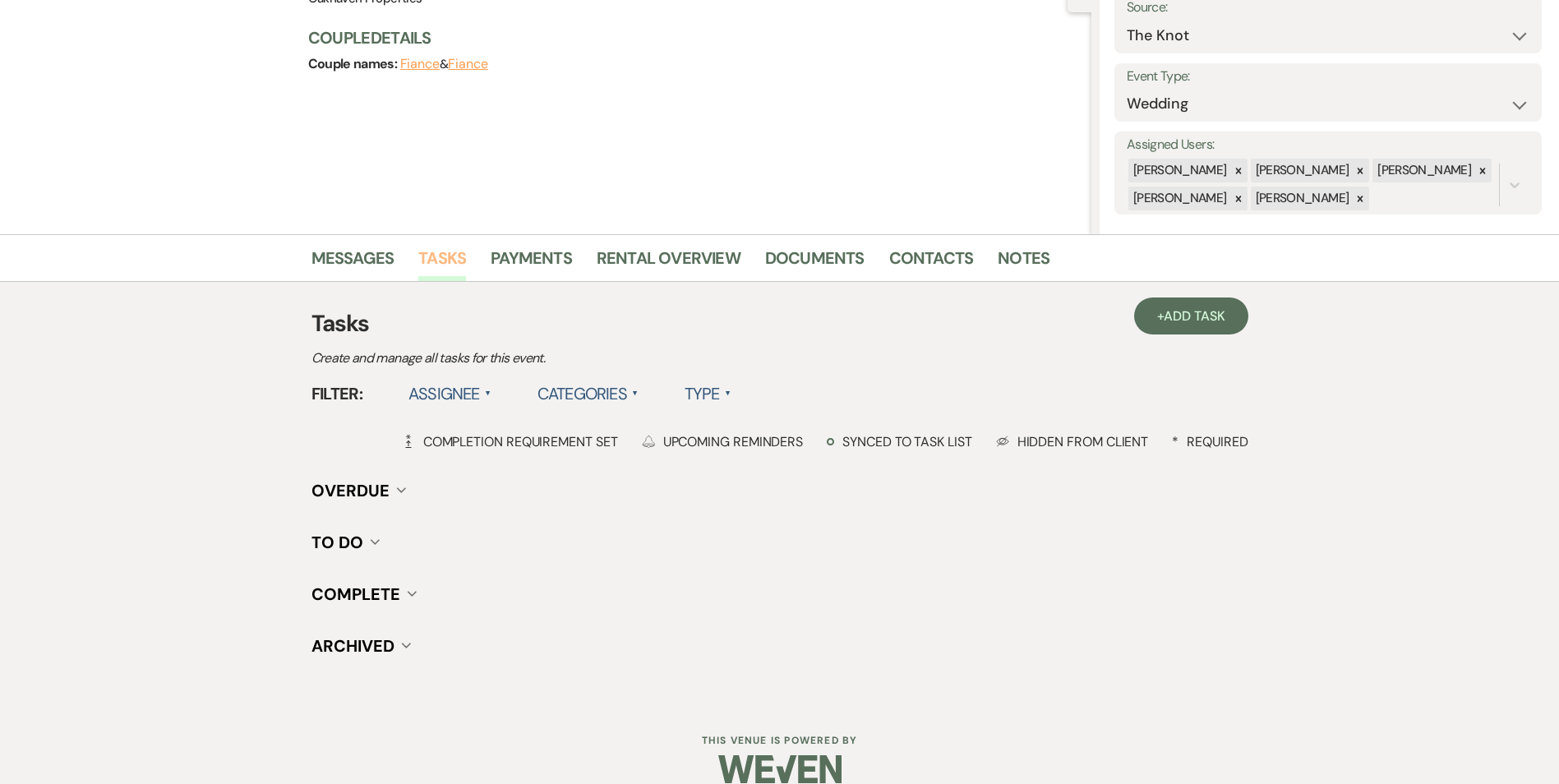
scroll to position [184, 0]
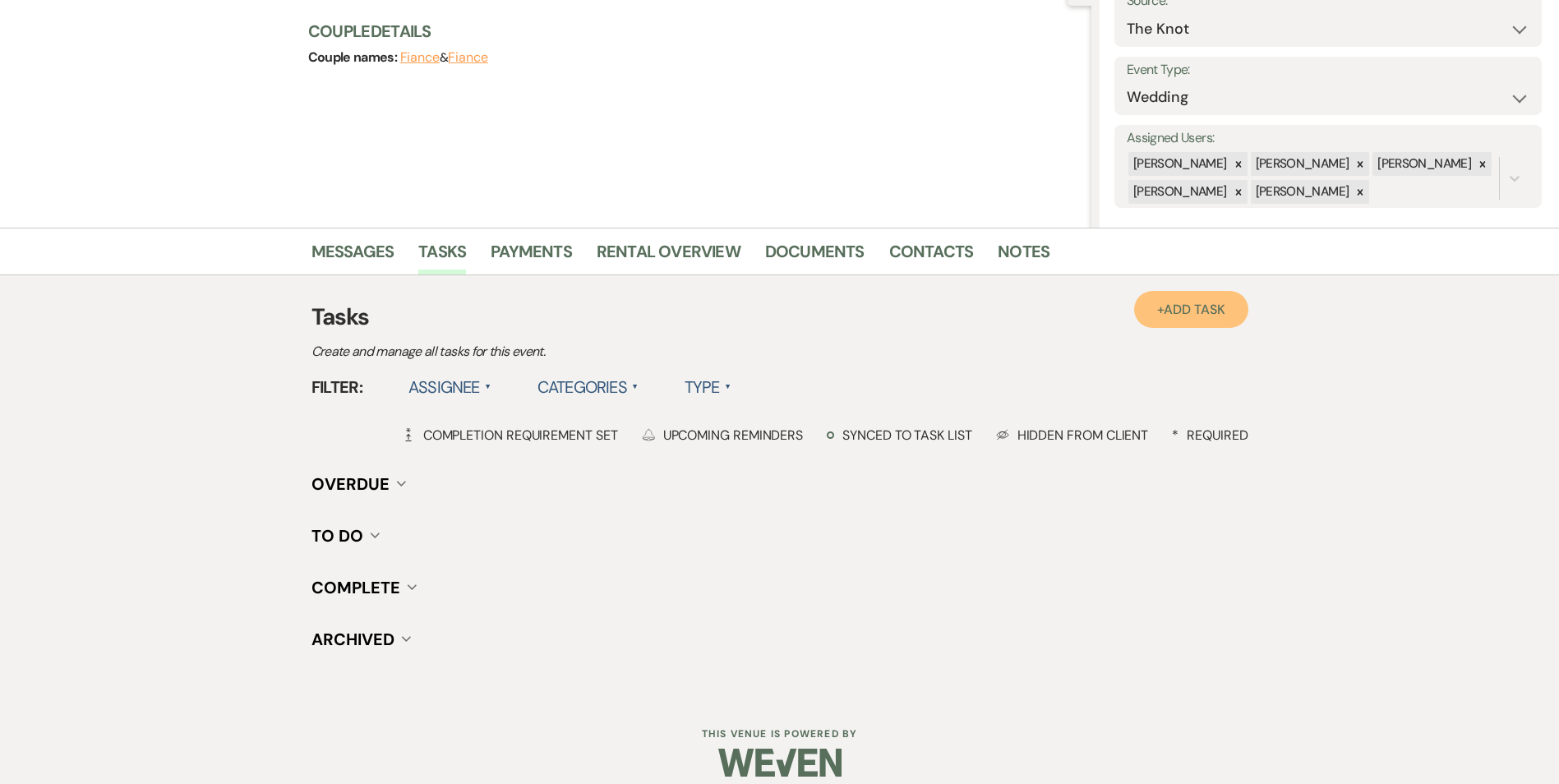
click at [1206, 320] on link "+ Add Task" at bounding box center [1190, 309] width 113 height 37
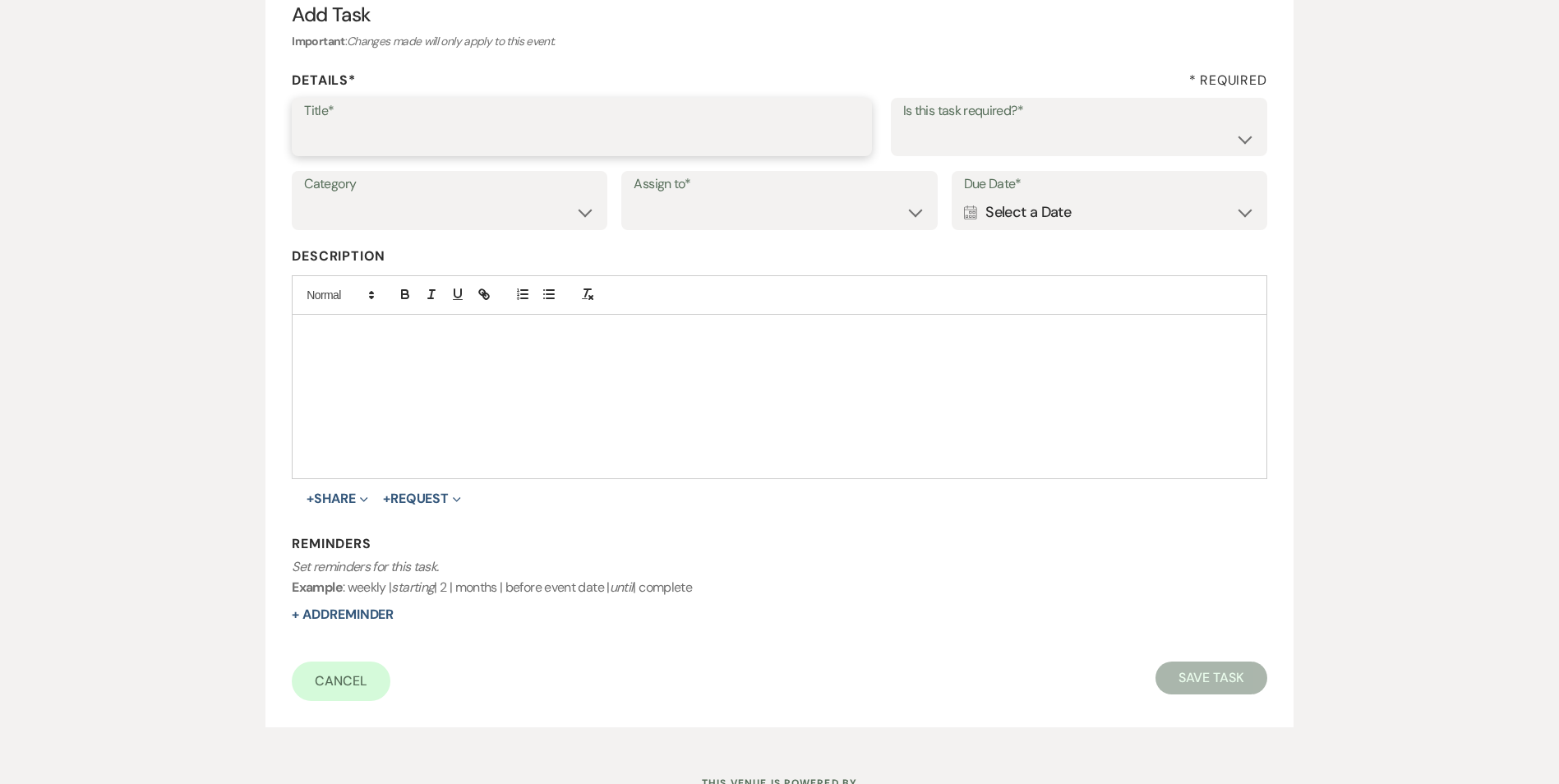
click at [501, 130] on input "Title*" at bounding box center [582, 137] width 556 height 32
type input "2nd follow up message"
click at [957, 150] on select "Yes No" at bounding box center [1079, 137] width 352 height 32
select select "true"
click at [903, 122] on select "Yes No" at bounding box center [1079, 137] width 352 height 32
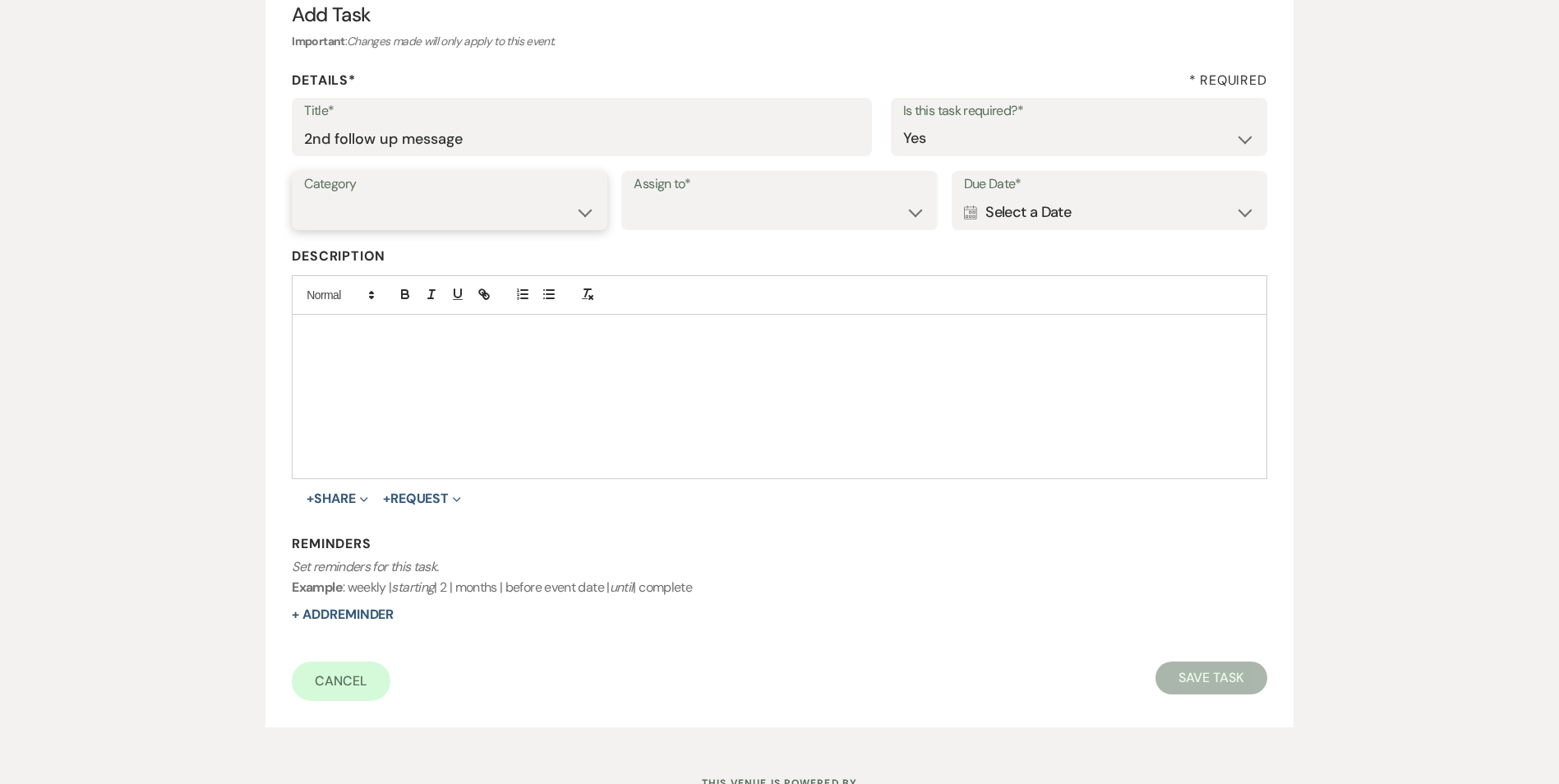
click at [538, 218] on select "Venue Vendors Guests Details Finalize & Share" at bounding box center [450, 212] width 291 height 32
select select "31"
click at [304, 196] on select "Venue Vendors Guests Details Finalize & Share" at bounding box center [450, 212] width 291 height 32
click at [722, 203] on select "Venue Client" at bounding box center [779, 212] width 291 height 32
select select "venueHost"
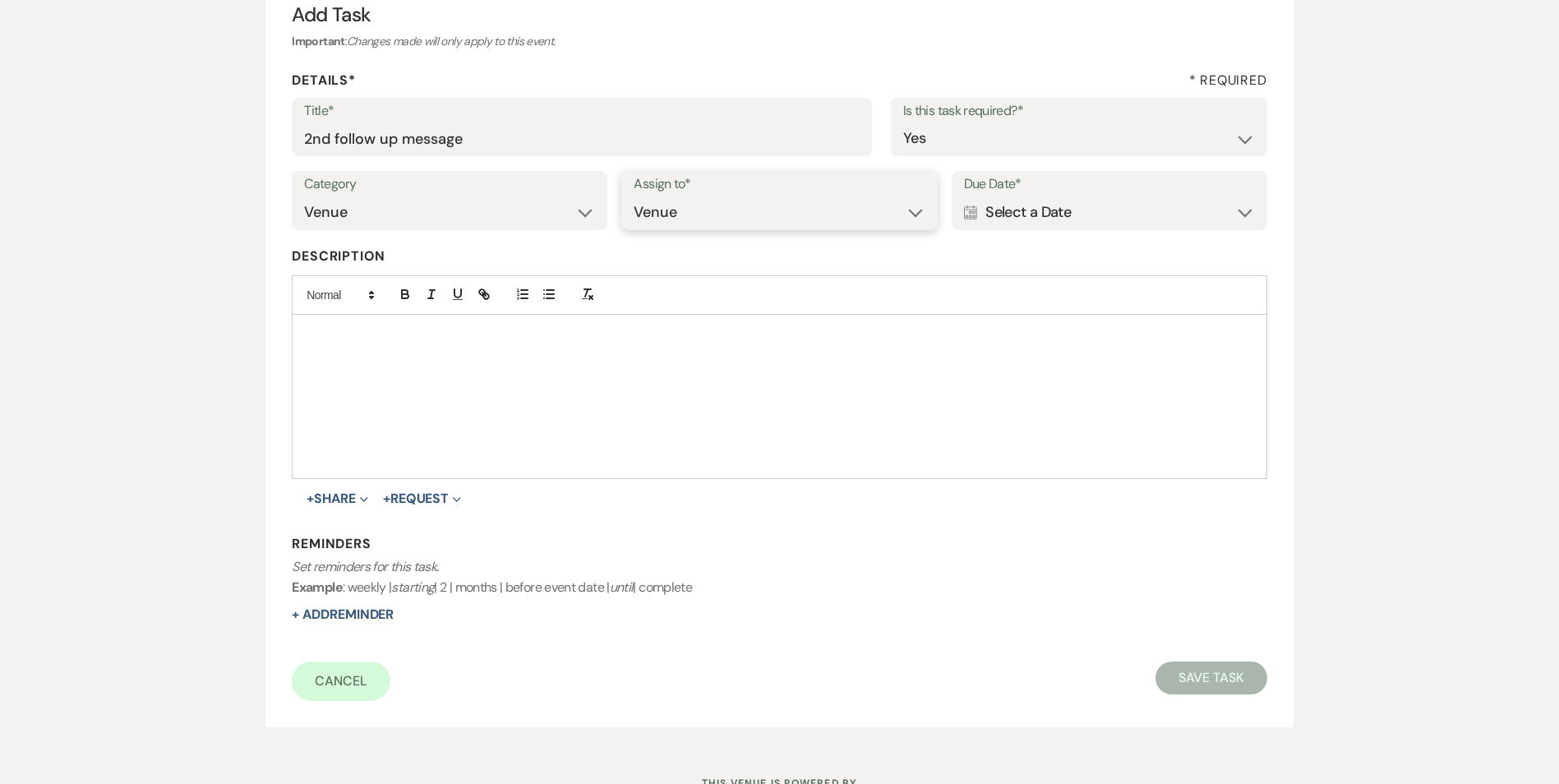
click at [633, 196] on select "Venue Client" at bounding box center [779, 212] width 291 height 32
click at [991, 210] on div "Calendar Select a Date Expand" at bounding box center [1109, 212] width 291 height 32
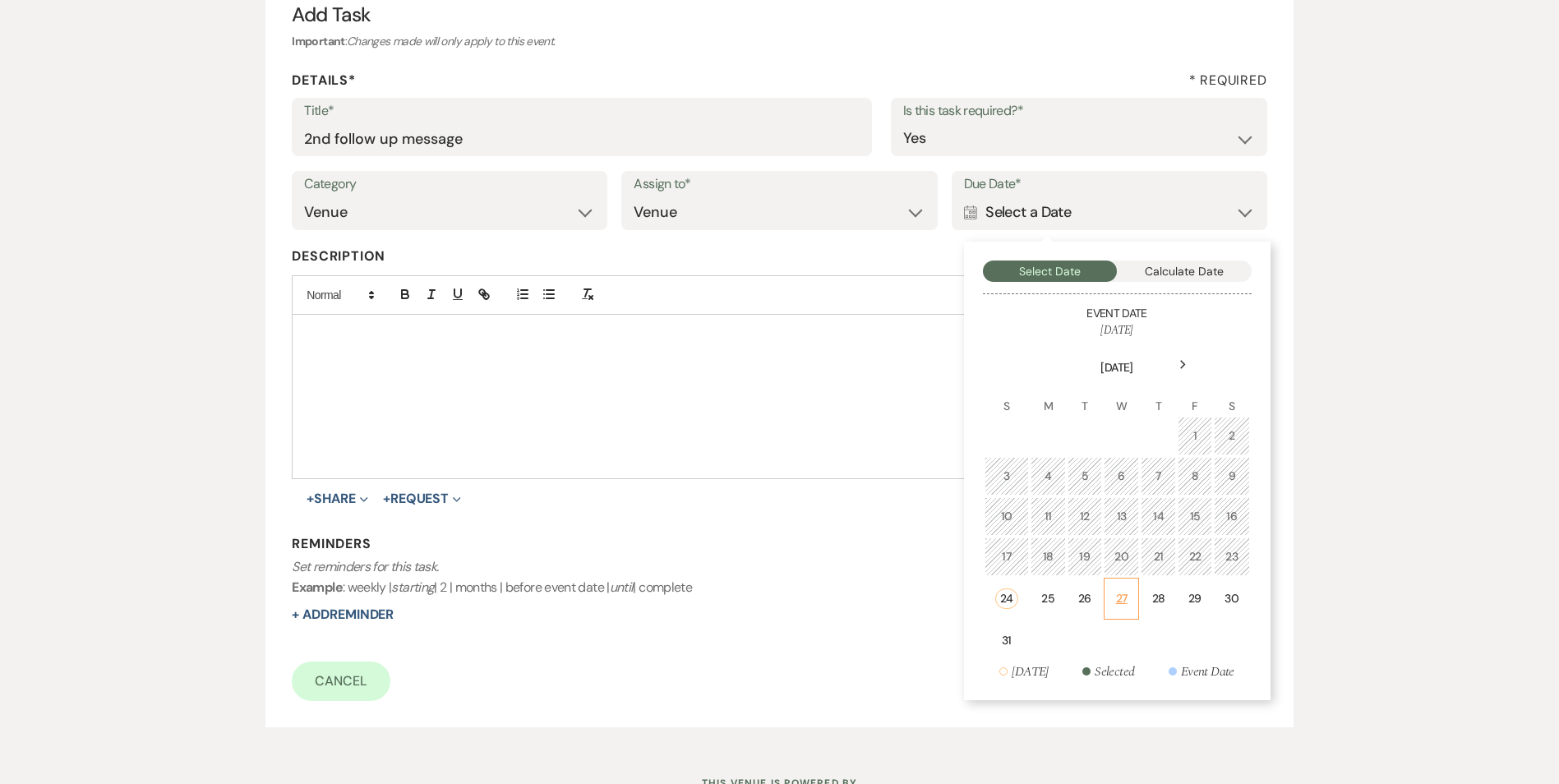
click at [1118, 600] on div "27" at bounding box center [1121, 598] width 14 height 17
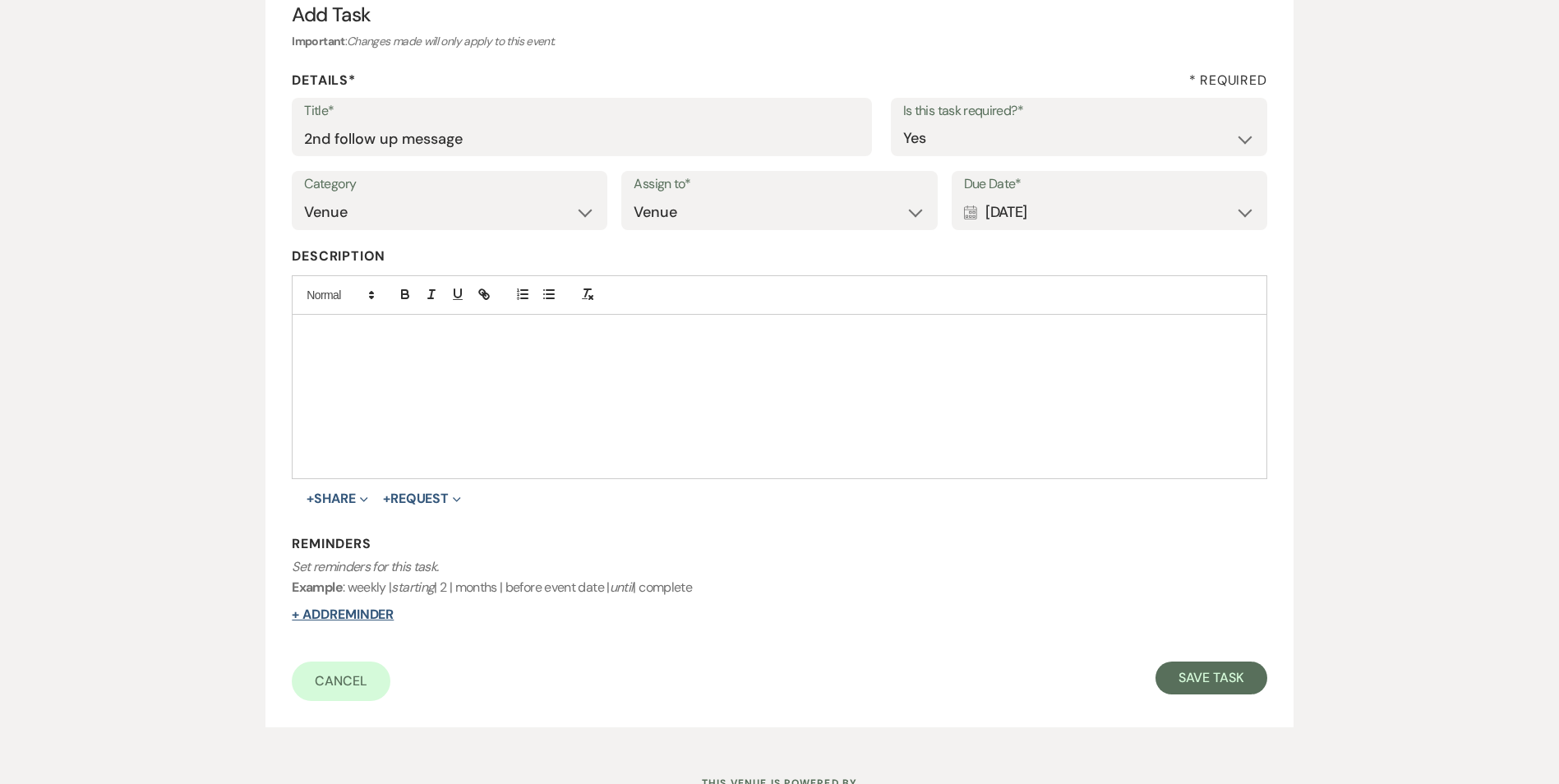
click at [376, 609] on button "+ Add Reminder" at bounding box center [342, 614] width 102 height 14
select select "host"
select select "days"
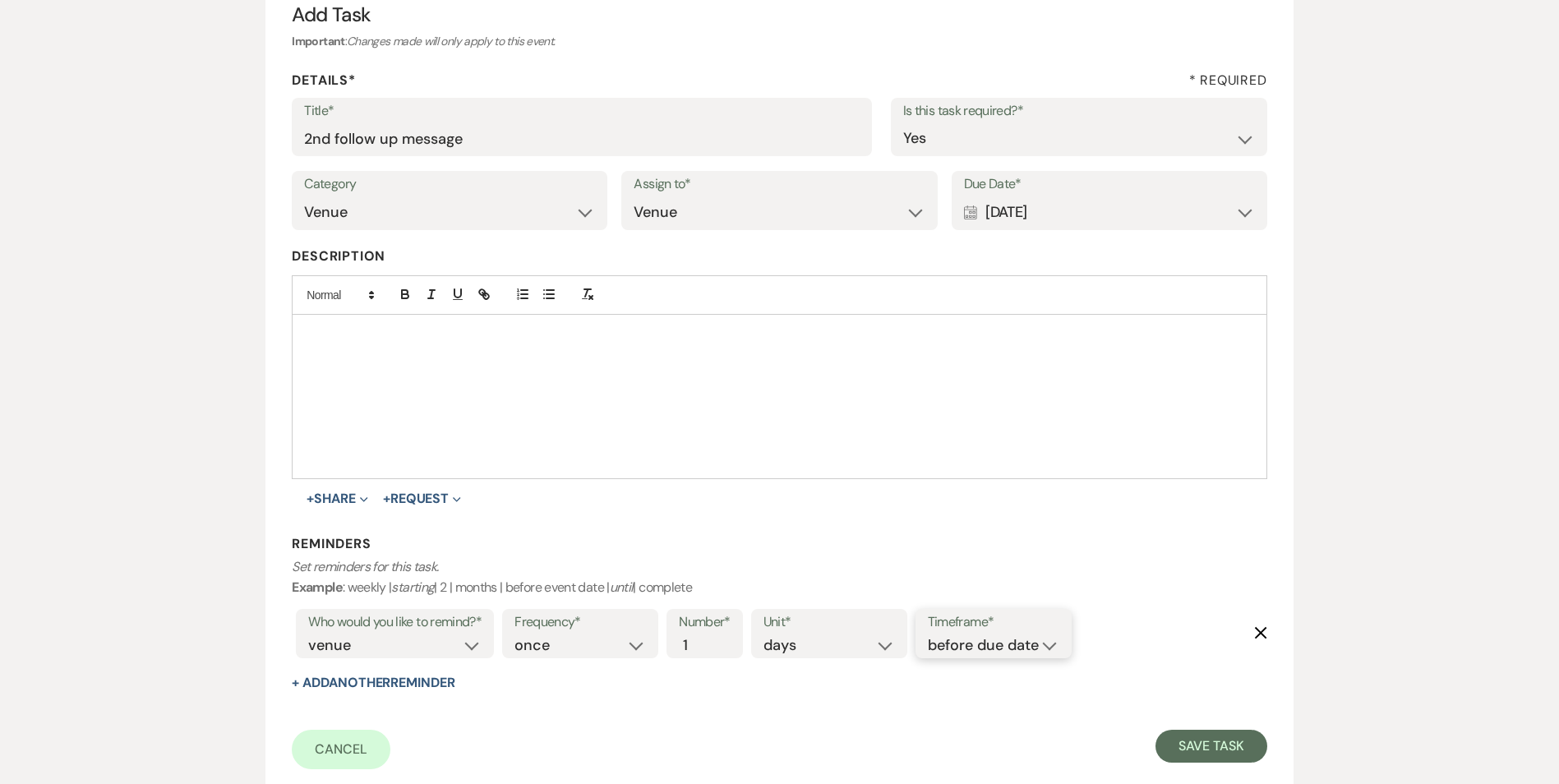
click at [976, 640] on select "before due date after due date on due date on custom date" at bounding box center [993, 645] width 131 height 23
select select "onDueDate"
click at [928, 634] on select "before due date after due date on due date on custom date" at bounding box center [993, 645] width 131 height 23
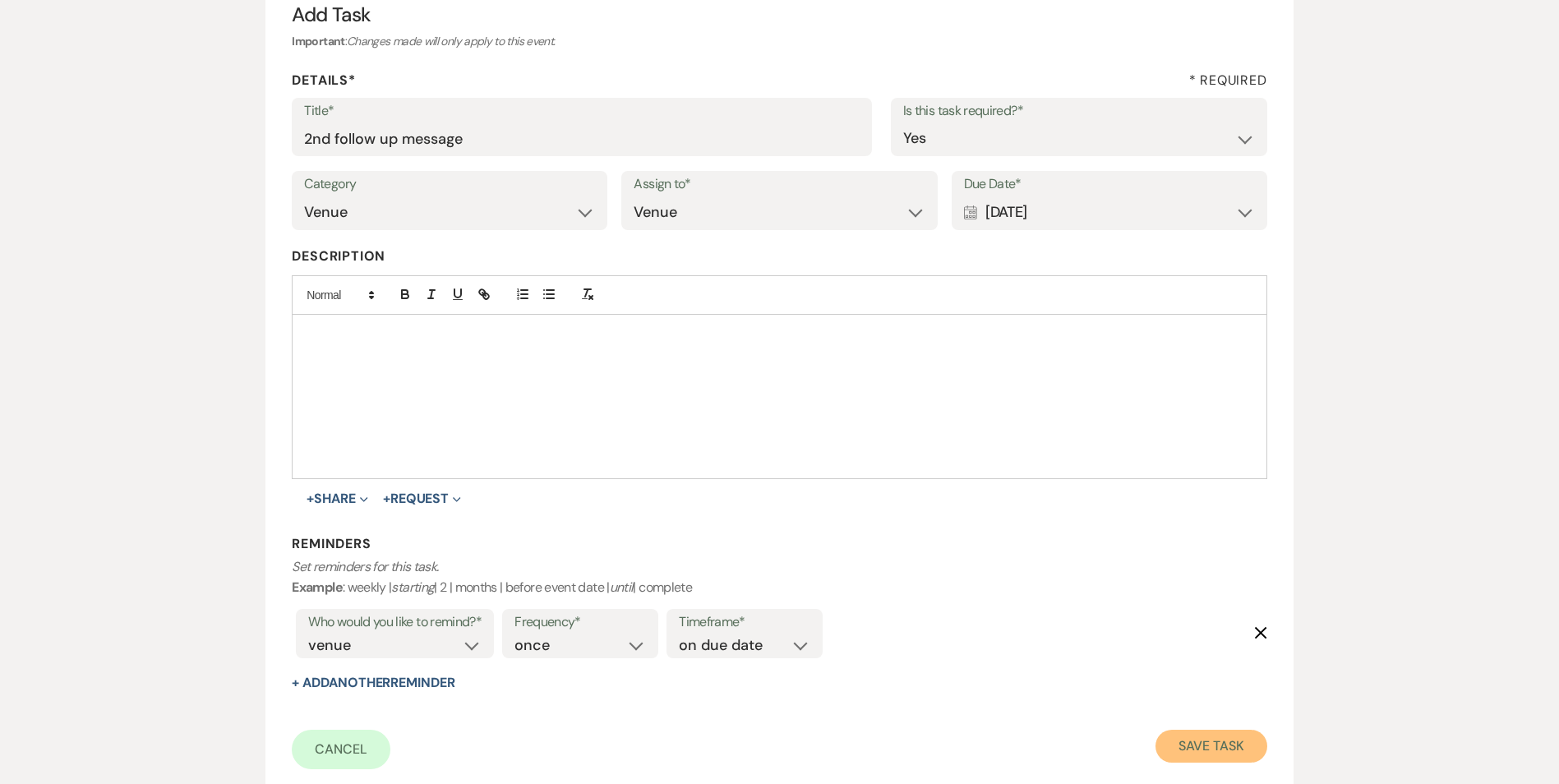
click at [1231, 751] on button "Save Task" at bounding box center [1211, 746] width 111 height 33
click at [887, 674] on form "Title* 2nd follow up message Is this task required?* Yes No Category Venue Vend…" at bounding box center [778, 433] width 974 height 671
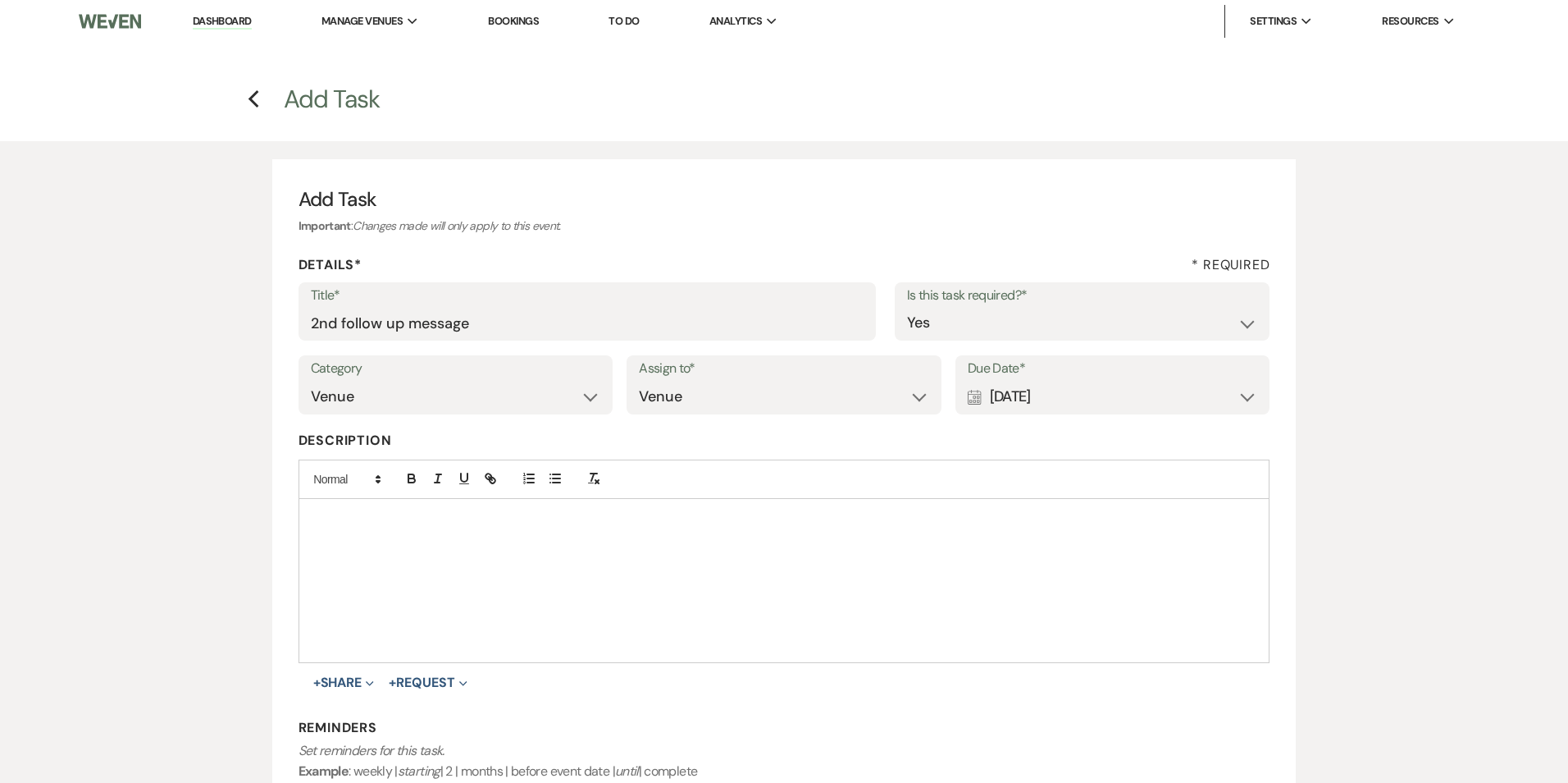
select select "2"
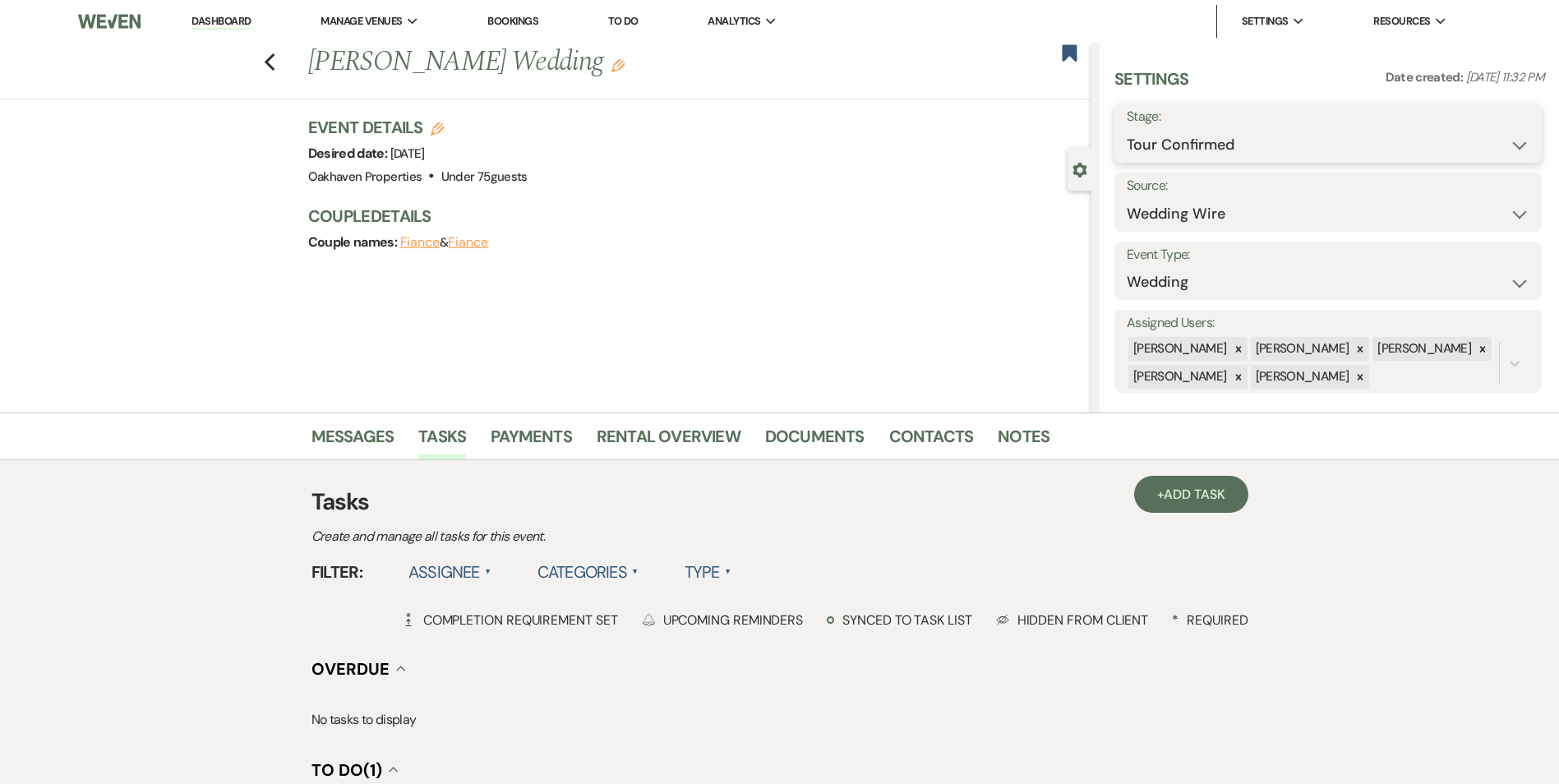
click at [1180, 141] on select "Inquiry Follow Up Tour Requested Tour Confirmed Toured Proposal Sent Booked Lost" at bounding box center [1327, 145] width 403 height 32
select select "8"
click at [1126, 129] on select "Inquiry Follow Up Tour Requested Tour Confirmed Toured Proposal Sent Booked Lost" at bounding box center [1327, 145] width 403 height 32
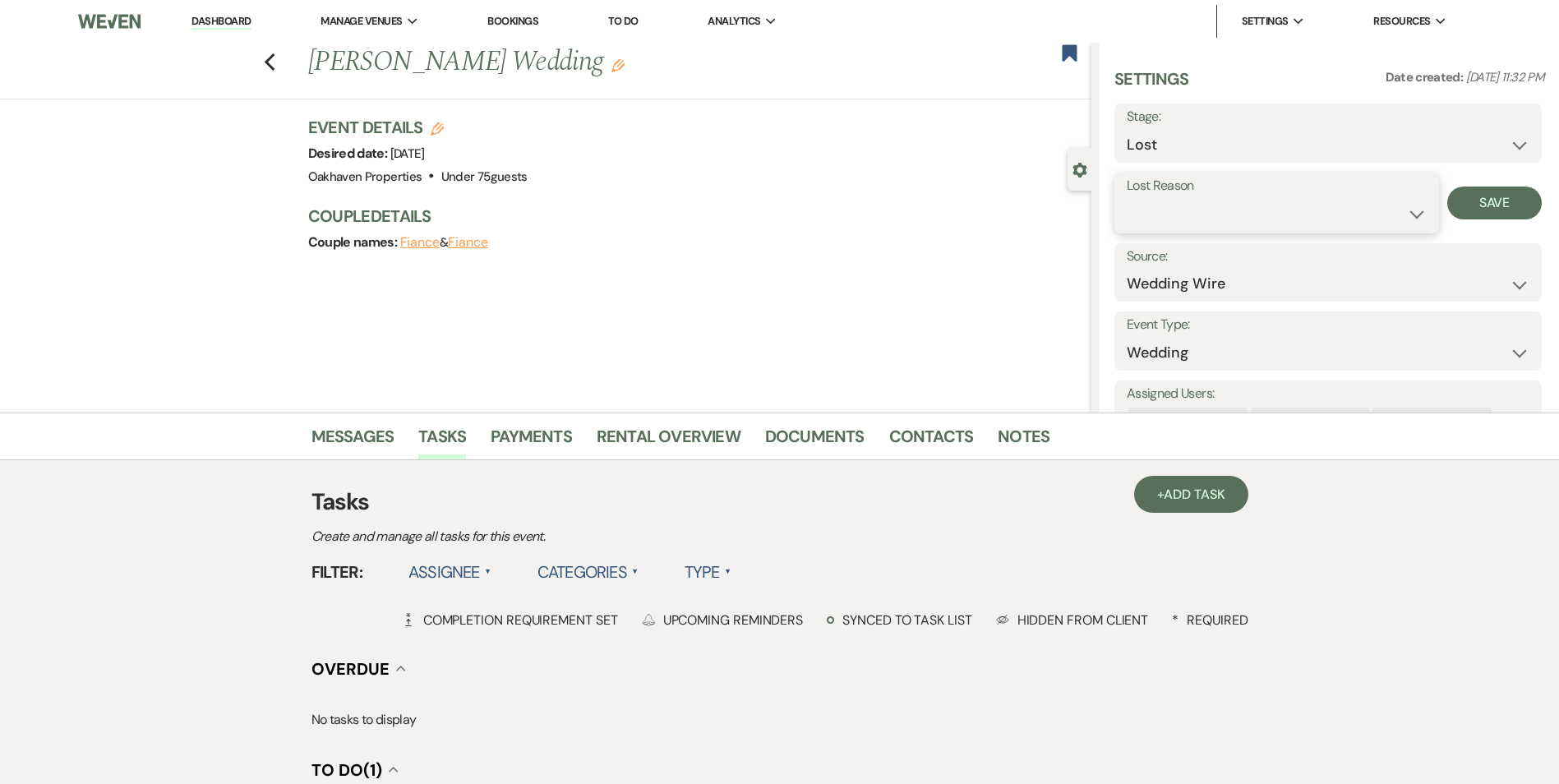
click at [1197, 214] on select "Booked Elsewhere Budget Date Unavailable No Response Not a Good Match Capacity …" at bounding box center [1277, 213] width 300 height 32
select select "6"
click at [1126, 198] on select "Booked Elsewhere Budget Date Unavailable No Response Not a Good Match Capacity …" at bounding box center [1277, 213] width 300 height 32
click at [1488, 203] on button "Save" at bounding box center [1495, 203] width 94 height 33
click at [1021, 451] on link "Notes" at bounding box center [1023, 441] width 52 height 36
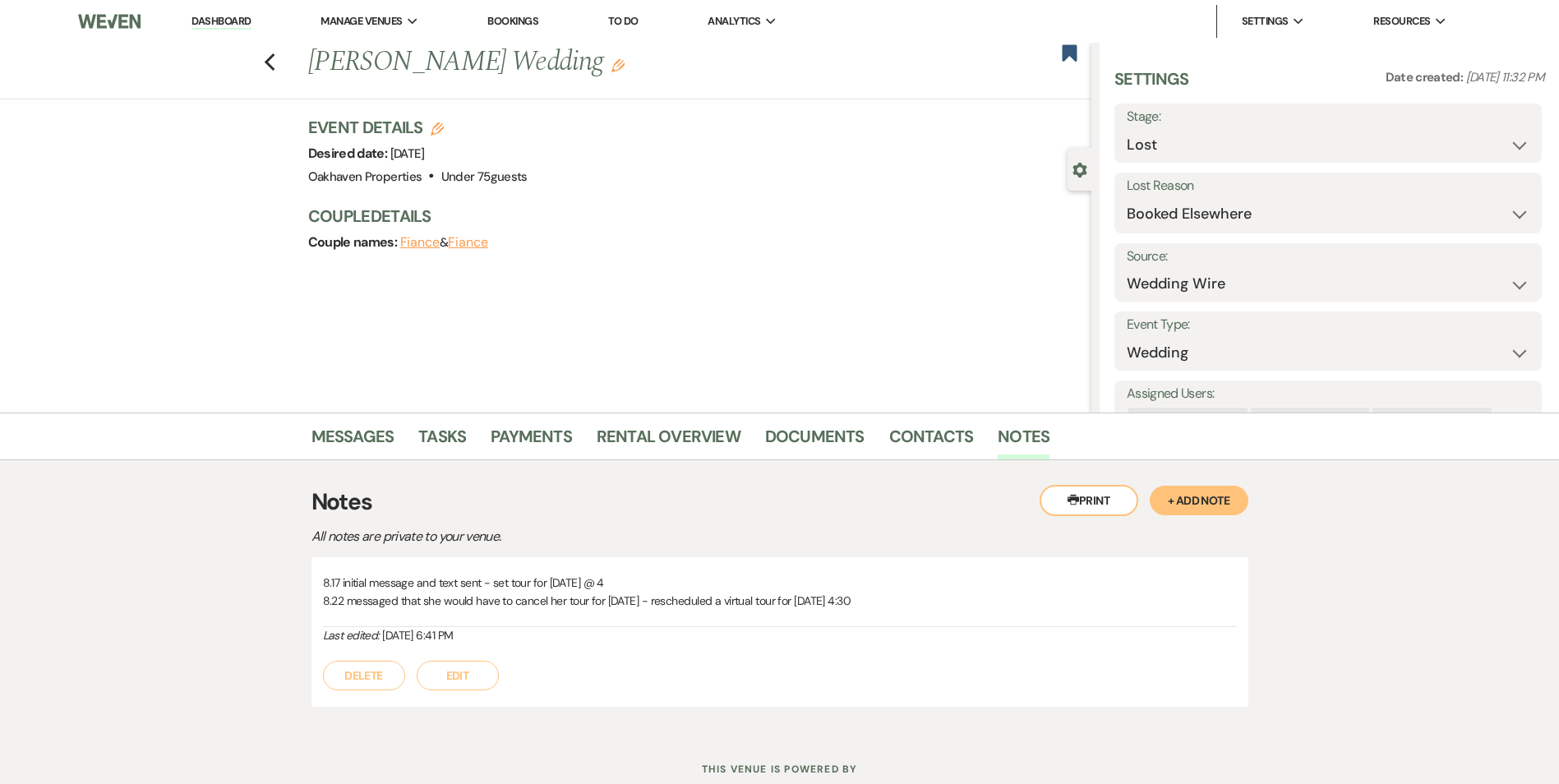
click at [449, 680] on button "Edit" at bounding box center [458, 675] width 82 height 30
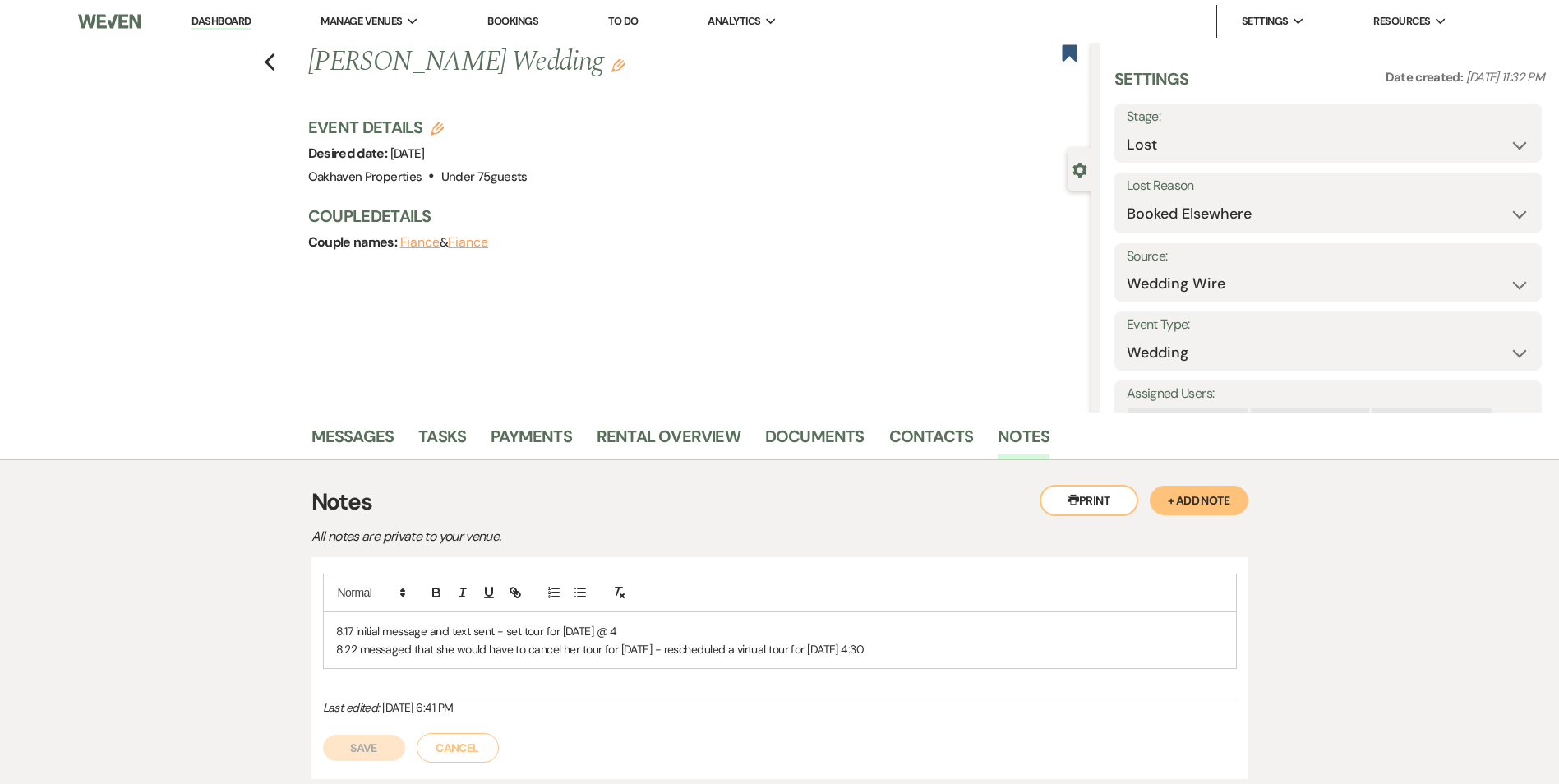
click at [981, 673] on div "8.17 initial message and text sent - set tour for Sunday 8/24 @ 4 8.22 messaged…" at bounding box center [780, 637] width 914 height 127
click at [980, 656] on p "8.22 messaged that she would have to cancel her tour for Sunday 8/24 - reschedu…" at bounding box center [780, 649] width 888 height 18
click at [372, 766] on button "Save" at bounding box center [364, 766] width 82 height 26
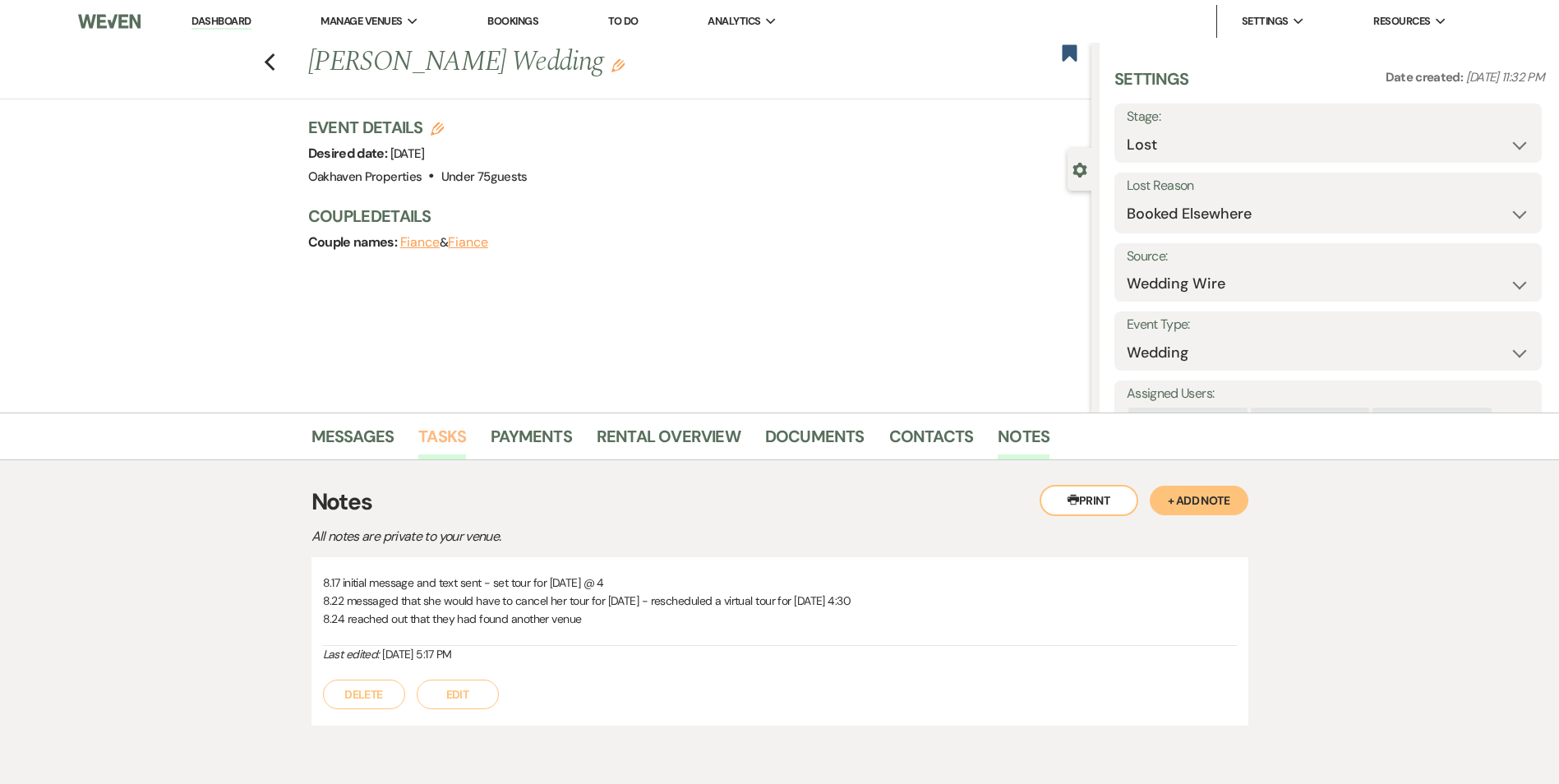
click at [452, 447] on link "Tasks" at bounding box center [442, 441] width 48 height 36
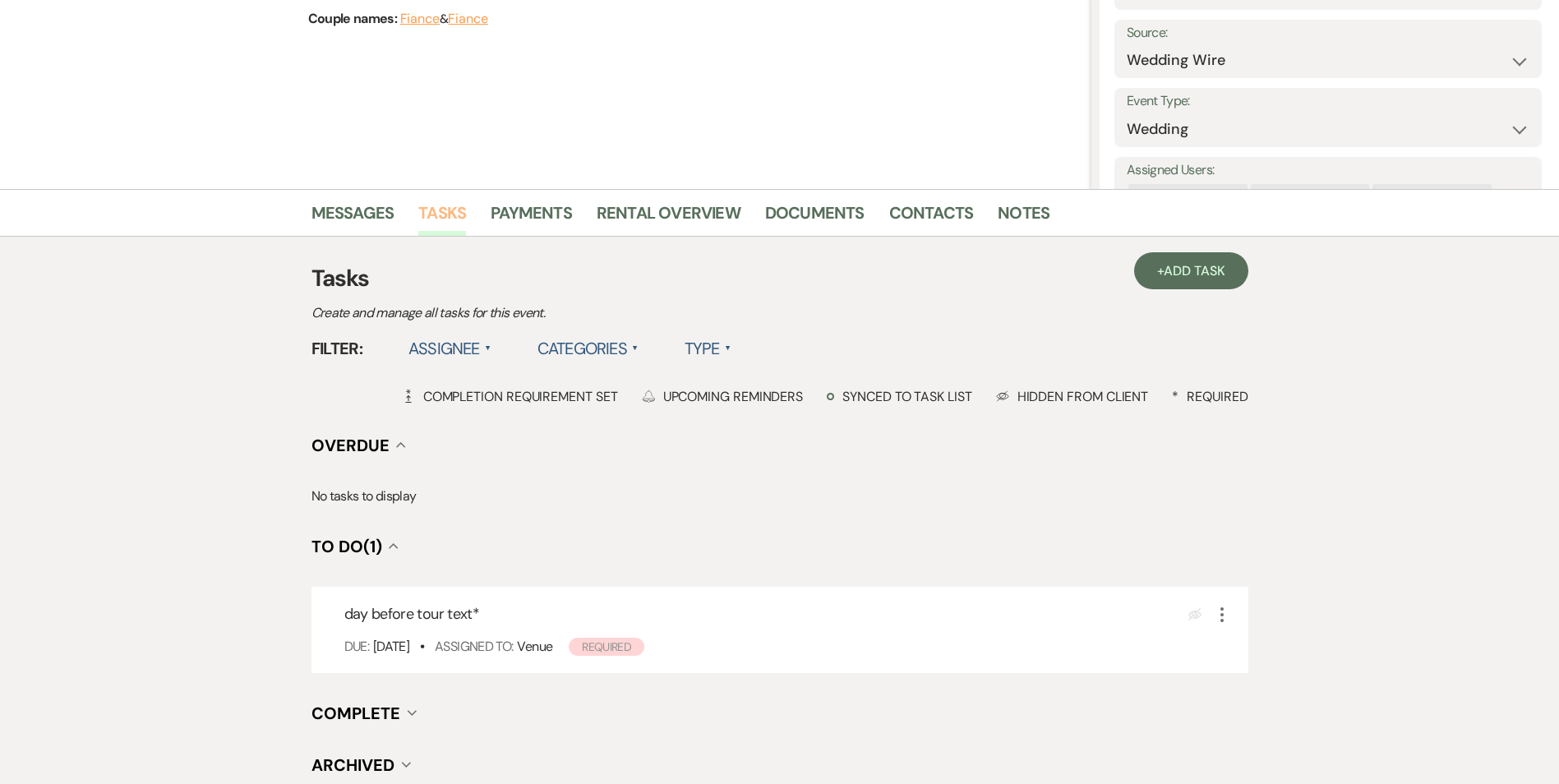
scroll to position [224, 0]
click at [1226, 609] on icon "More" at bounding box center [1222, 614] width 20 height 20
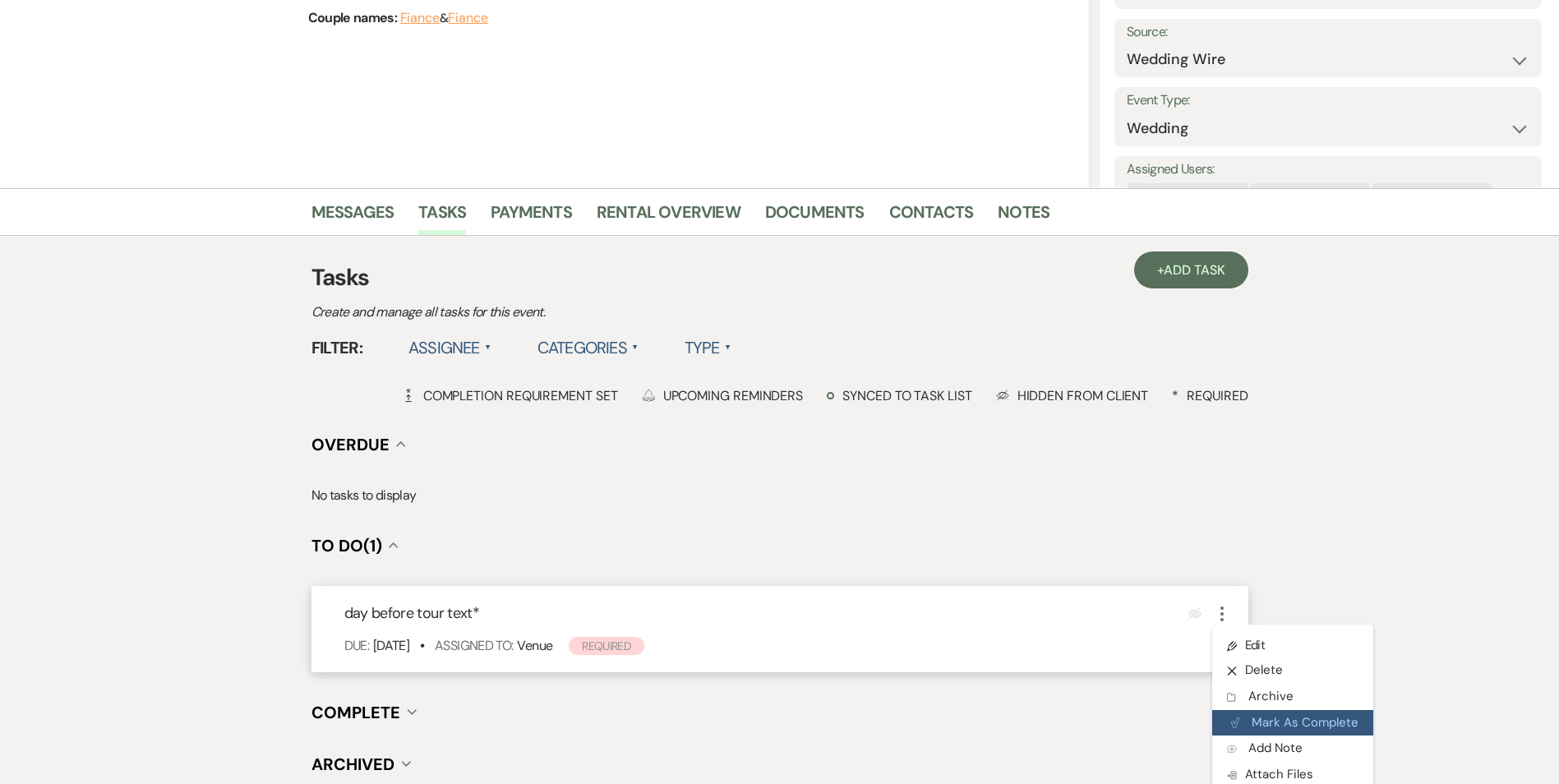
click at [1239, 714] on button "Plan Portal Link Mark As Complete" at bounding box center [1293, 723] width 161 height 26
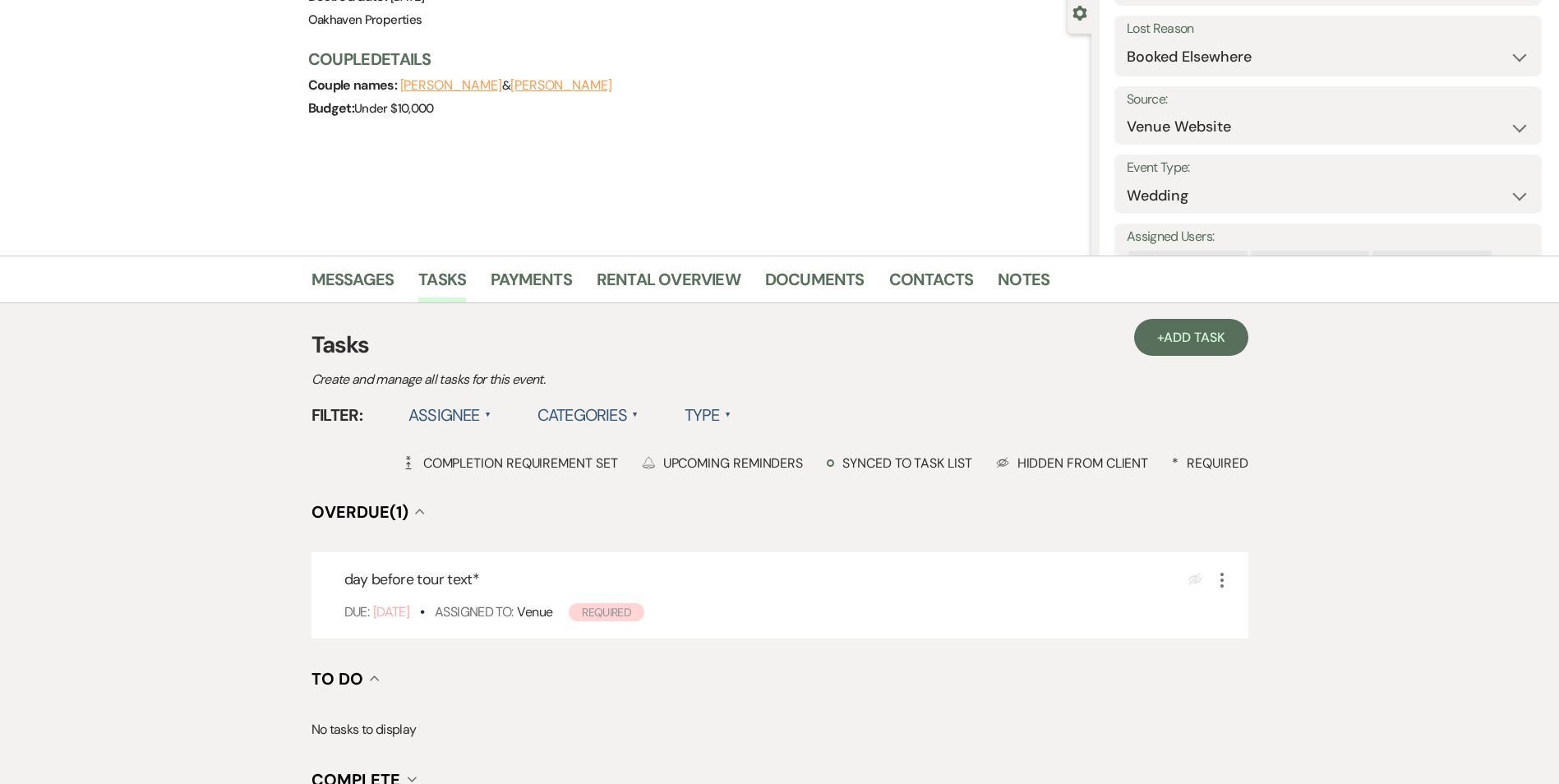
scroll to position [157, 0]
click at [1218, 575] on icon "More" at bounding box center [1222, 579] width 20 height 20
click at [1258, 632] on button "X Delete" at bounding box center [1291, 636] width 157 height 26
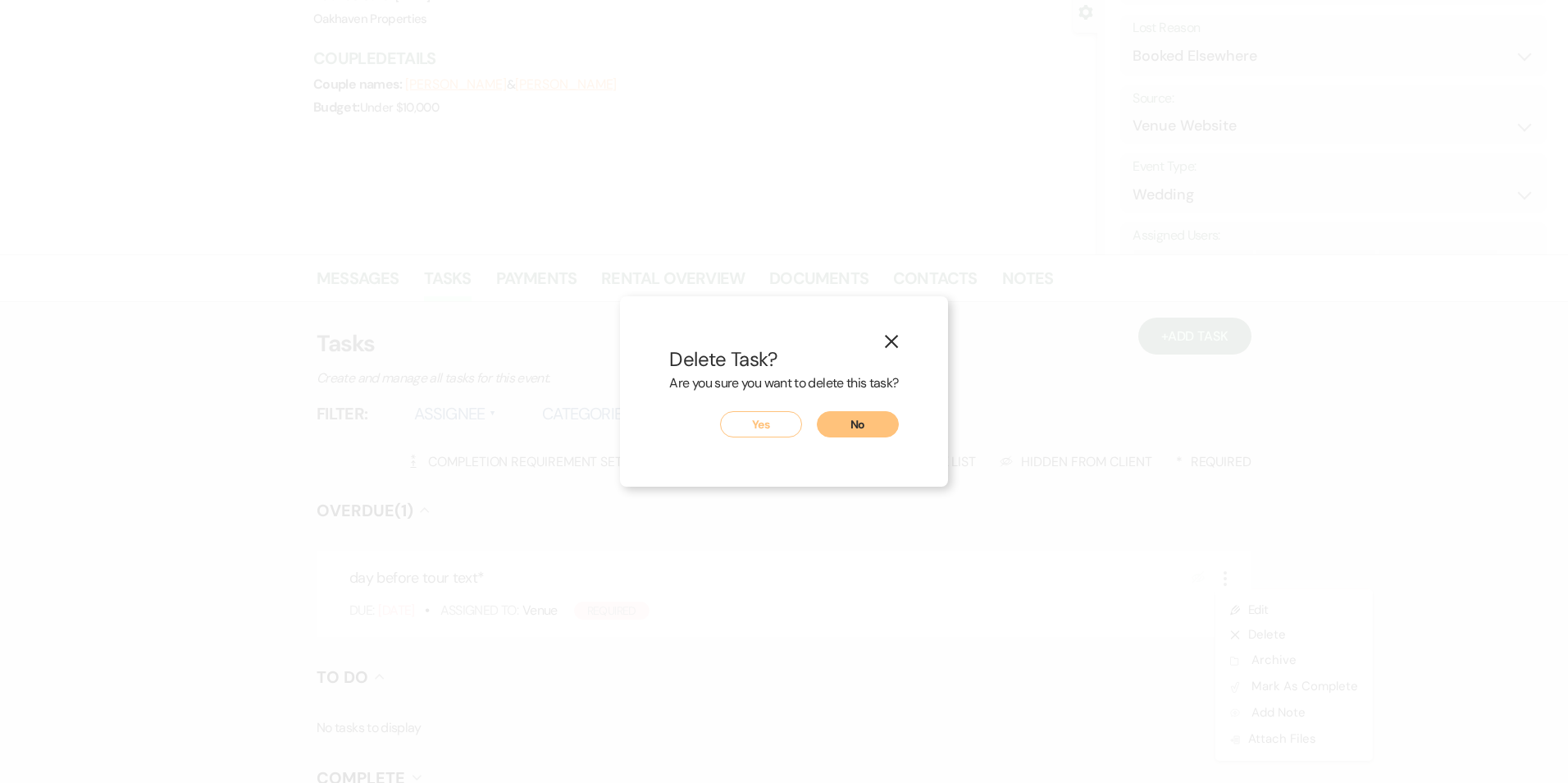
click at [782, 415] on button "Yes" at bounding box center [761, 424] width 82 height 26
